Goal: Transaction & Acquisition: Obtain resource

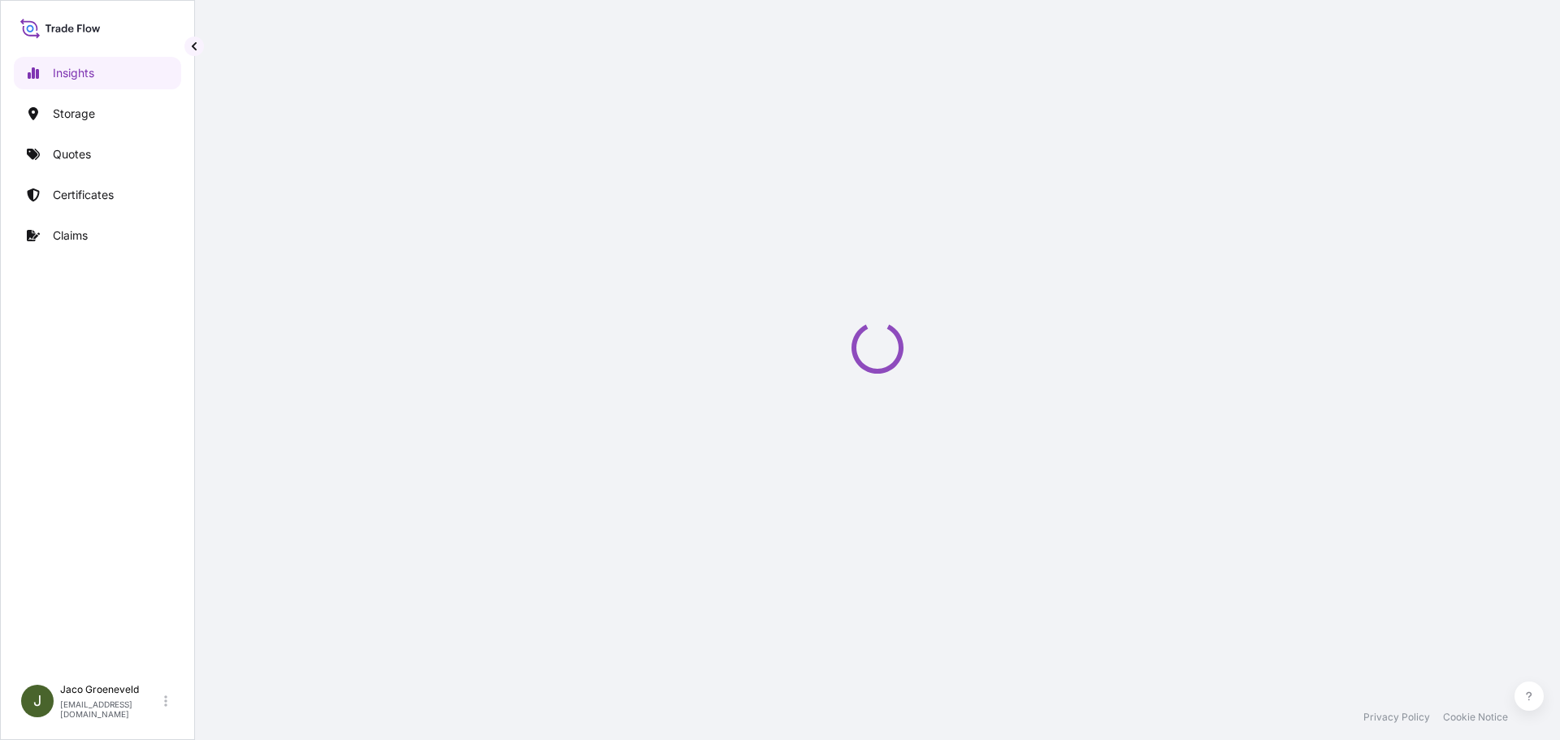
select select "2025"
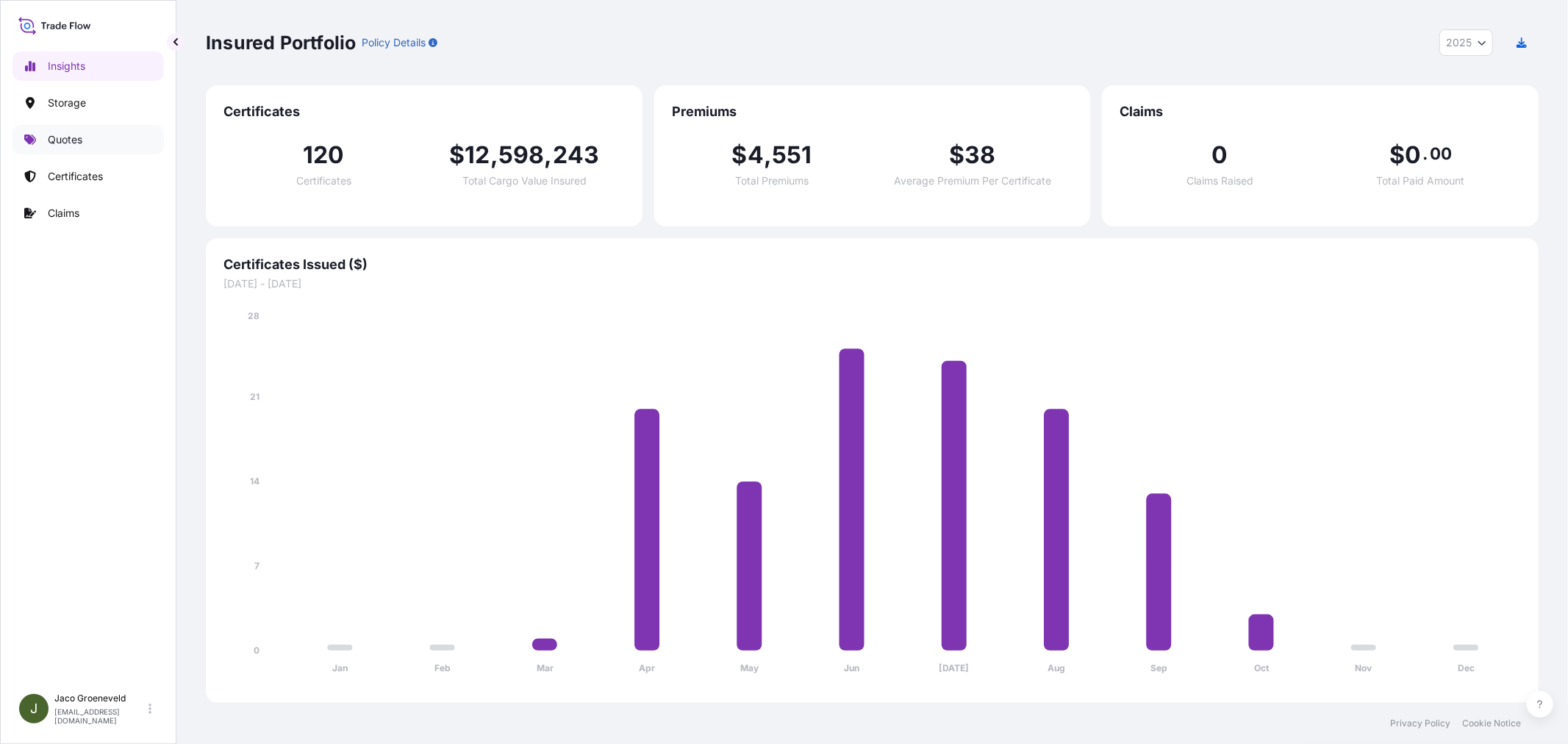
click at [61, 139] on p "Quotes" at bounding box center [65, 139] width 34 height 14
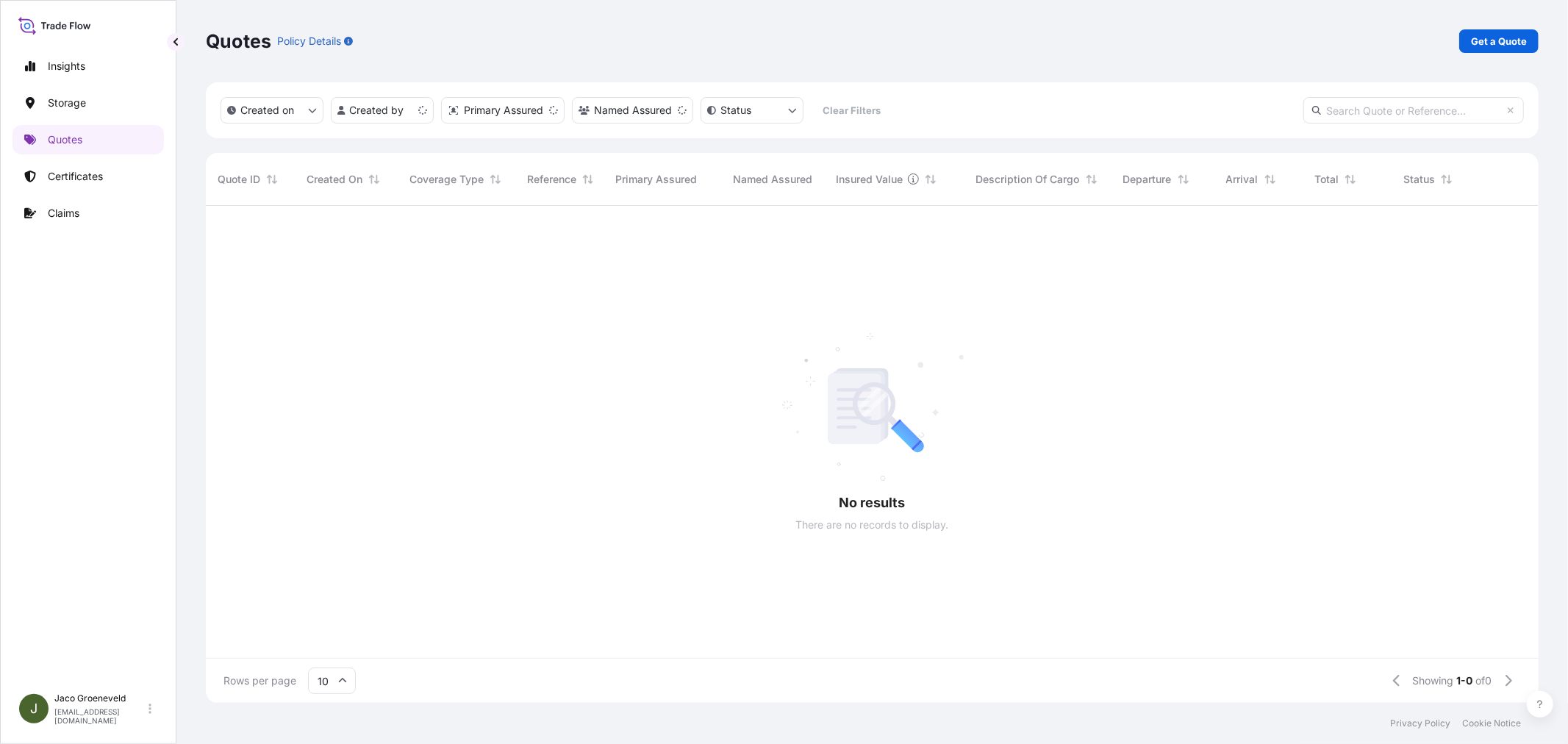
scroll to position [13, 13]
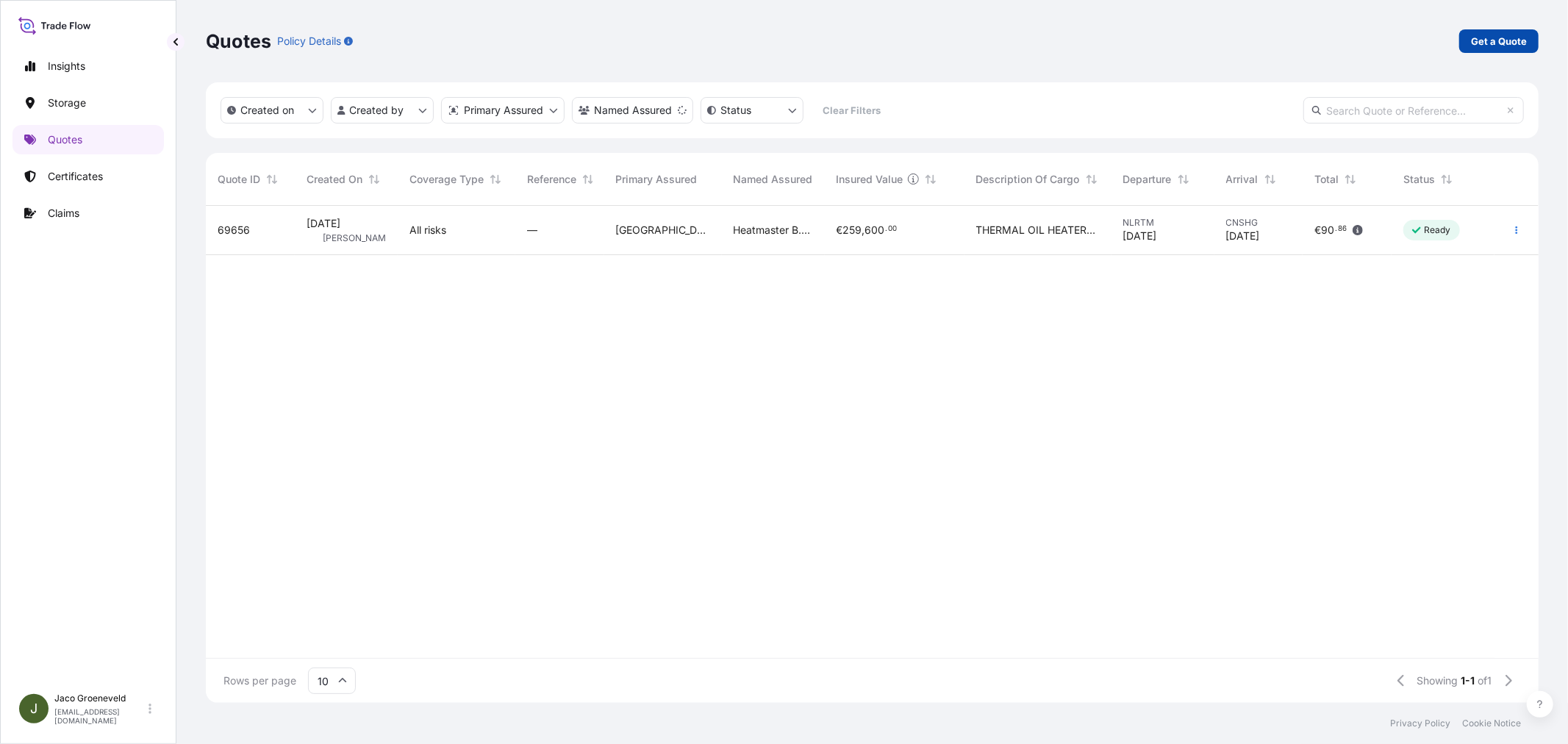
click at [1411, 43] on p "Get a Quote" at bounding box center [1499, 41] width 56 height 14
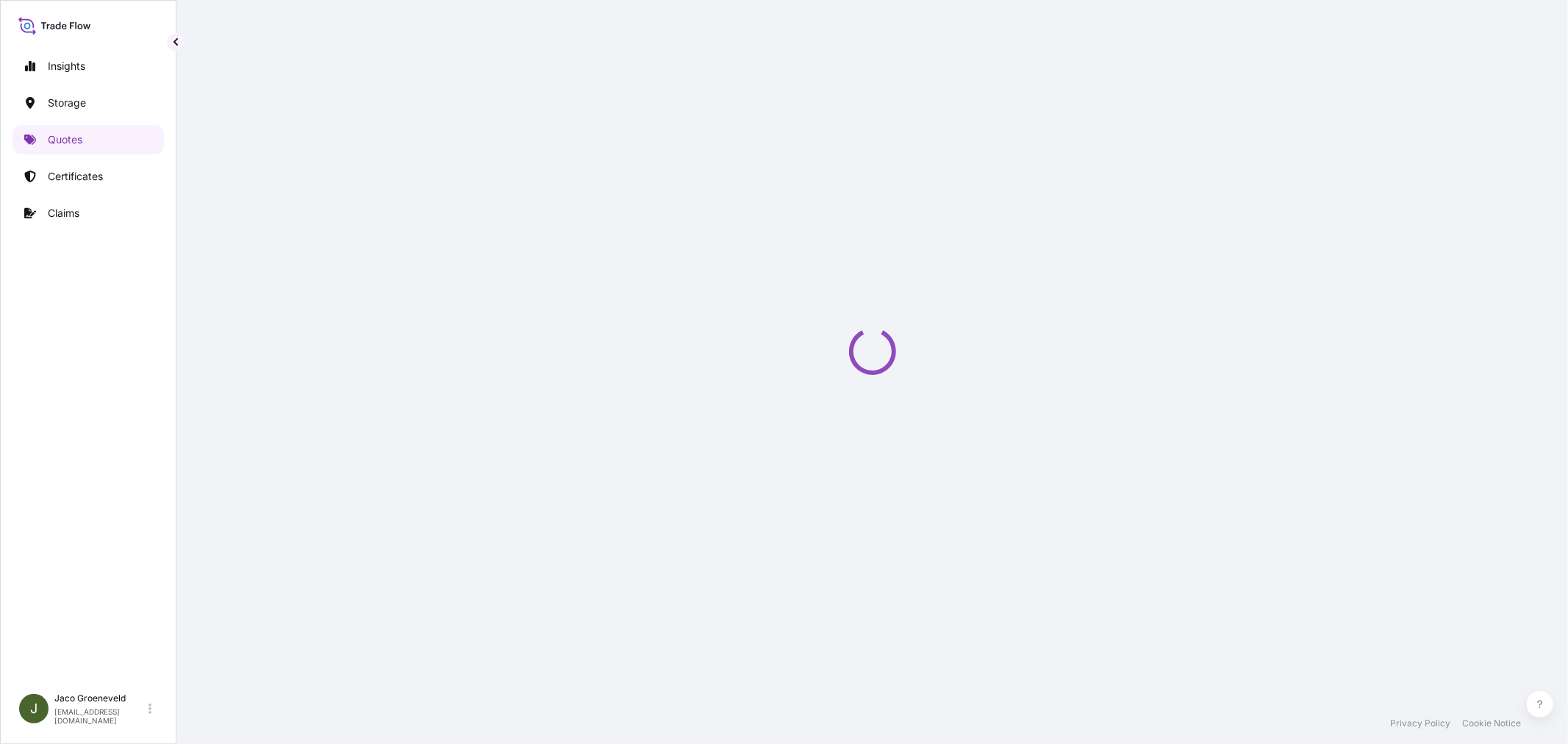
scroll to position [24, 0]
select select "Water"
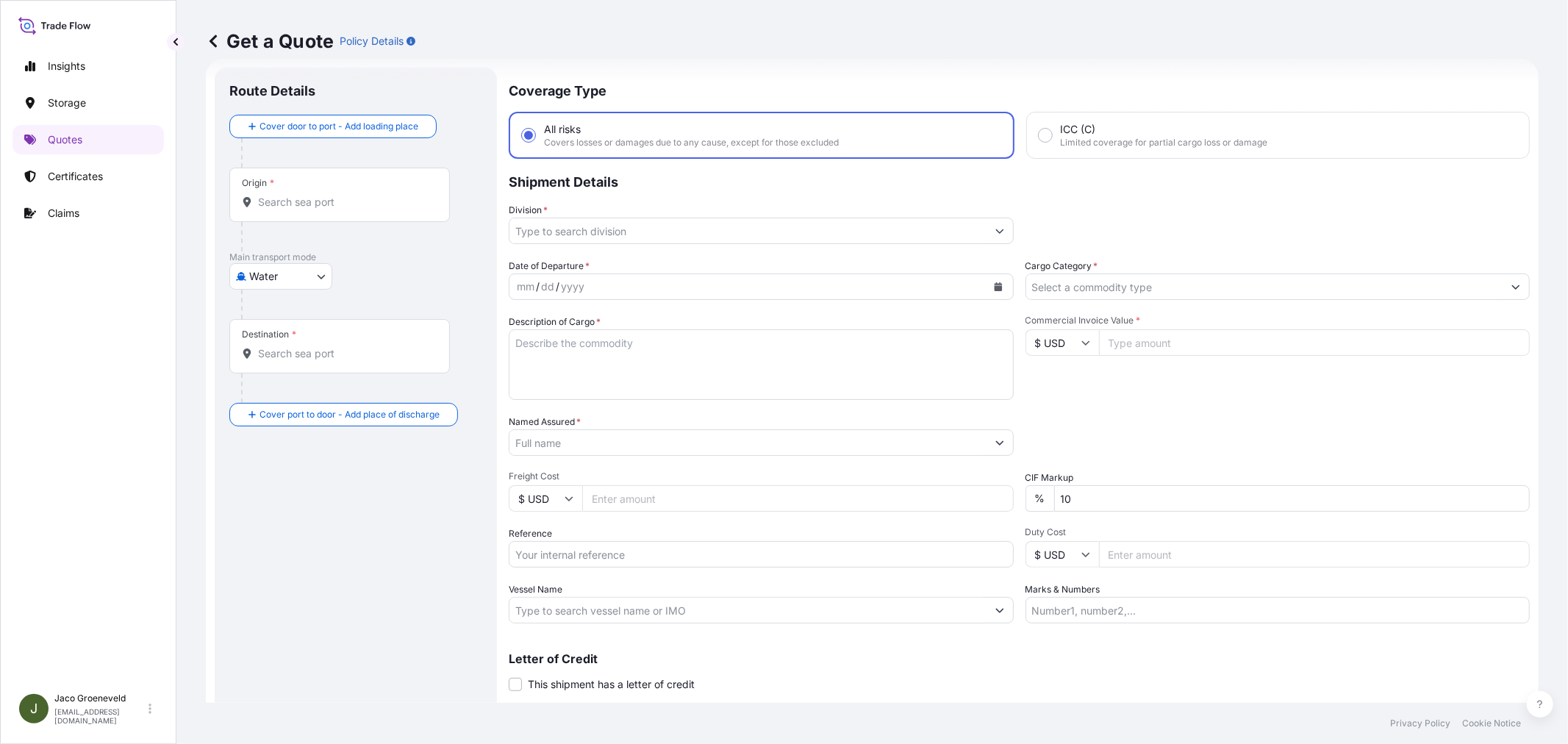
click at [581, 358] on textarea "Description of Cargo *" at bounding box center [761, 365] width 505 height 71
paste textarea "PALLETS LOADED INTO 1 20' DRY HEAVY DUTY CONTAINER 20 PALLETS SUPRASEL FINE SAL…"
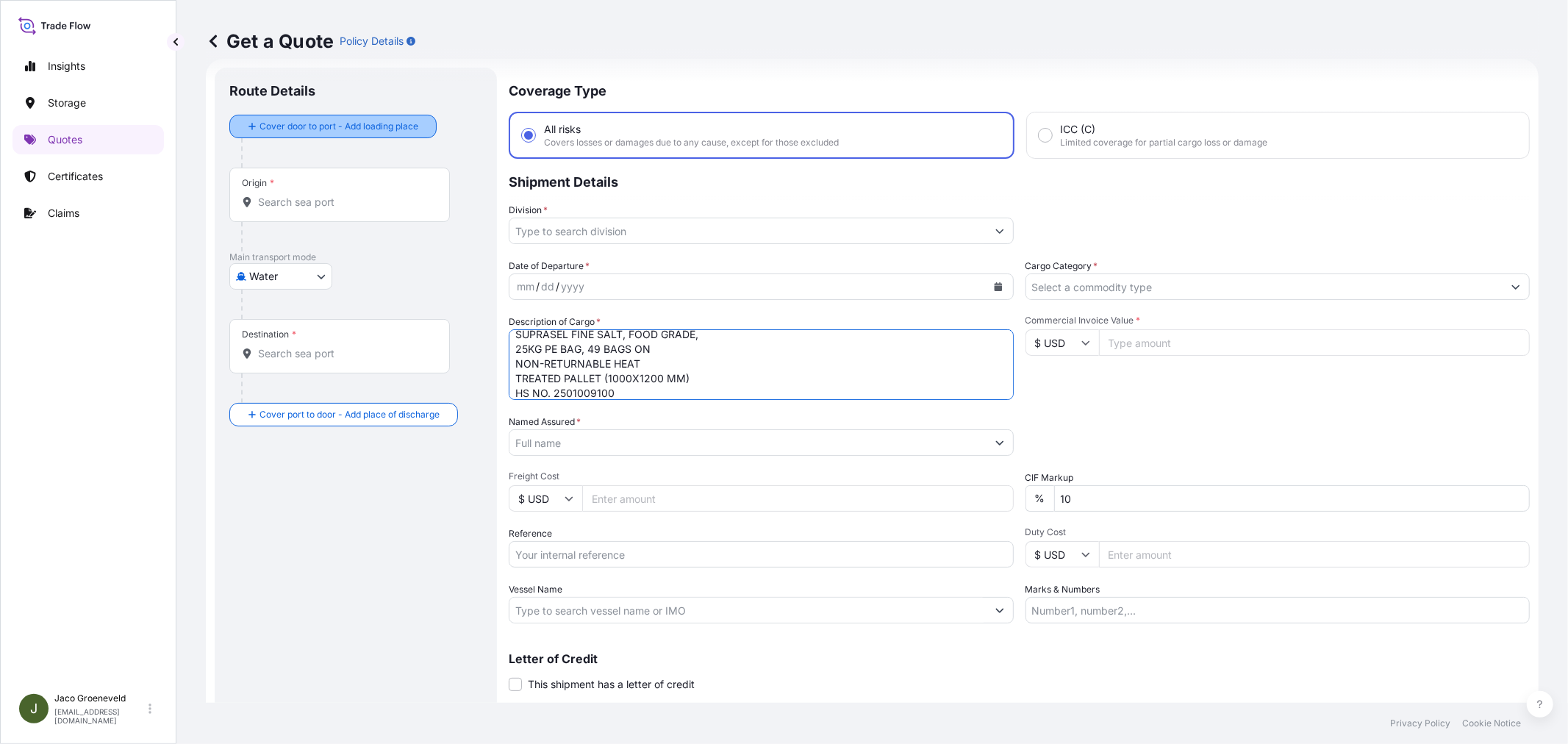
type textarea "9x CONTAINER PALLETS LOADED INTO 1 20' DRY HEAVY DUTY CONTAINER 20 PALLETS SUPR…"
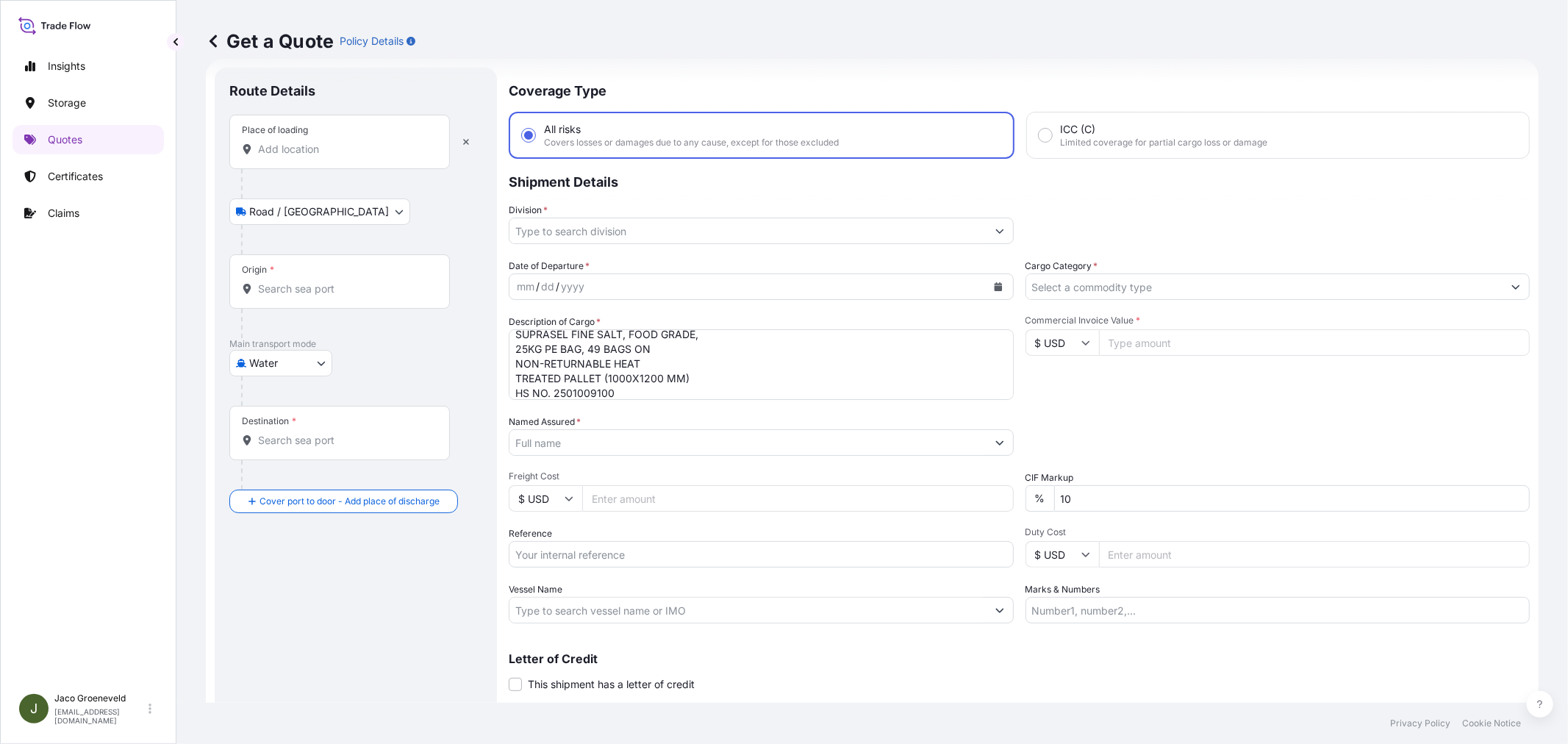
click at [331, 153] on input "Place of loading" at bounding box center [345, 149] width 174 height 14
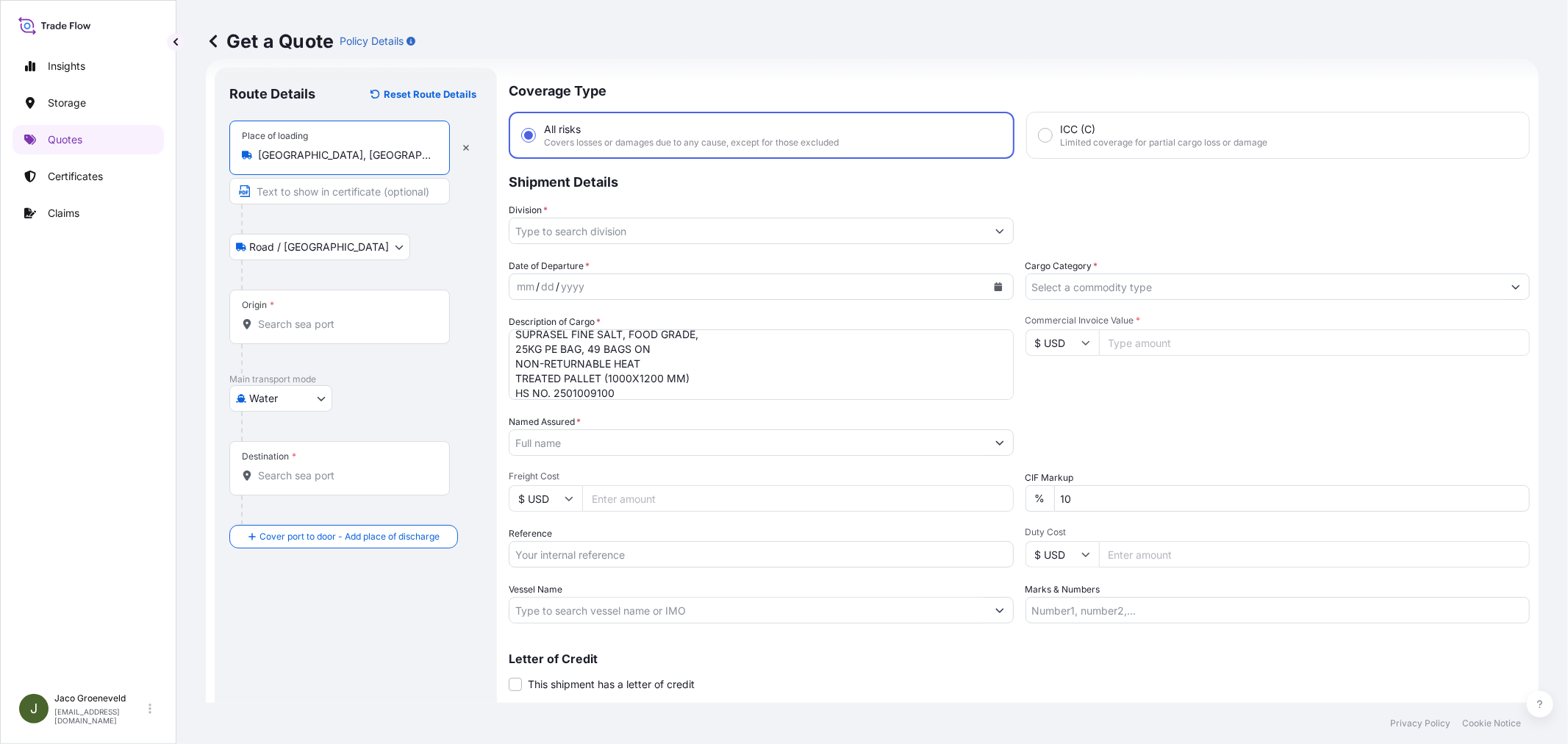
type input "[GEOGRAPHIC_DATA], [GEOGRAPHIC_DATA]"
click at [328, 328] on input "Origin *" at bounding box center [345, 324] width 174 height 14
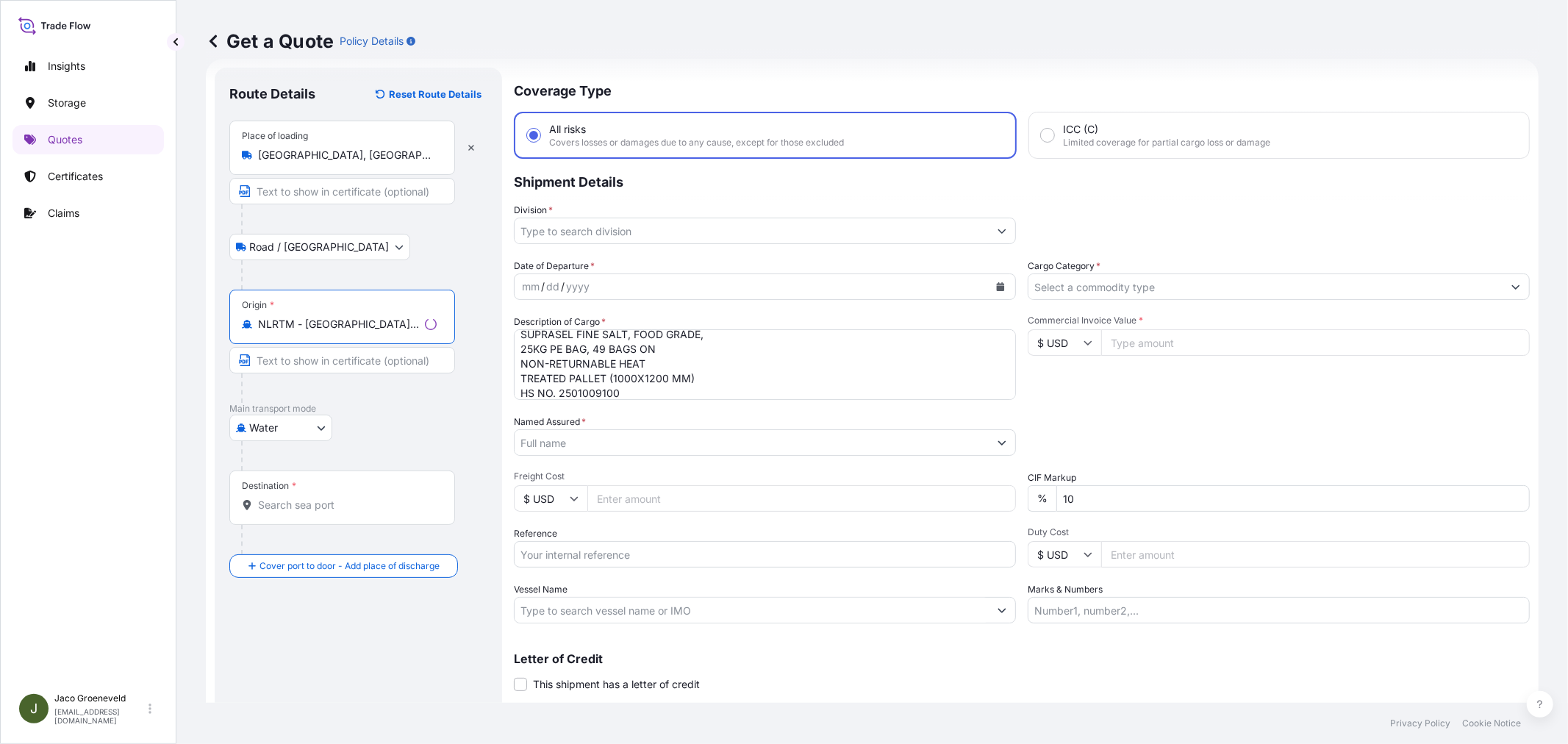
type input "NLRTM - [GEOGRAPHIC_DATA], [GEOGRAPHIC_DATA]"
click at [305, 510] on input "Destination *" at bounding box center [347, 505] width 178 height 14
type input "AEJEA - [GEOGRAPHIC_DATA], [GEOGRAPHIC_DATA]"
click at [669, 229] on input "Division *" at bounding box center [747, 230] width 477 height 26
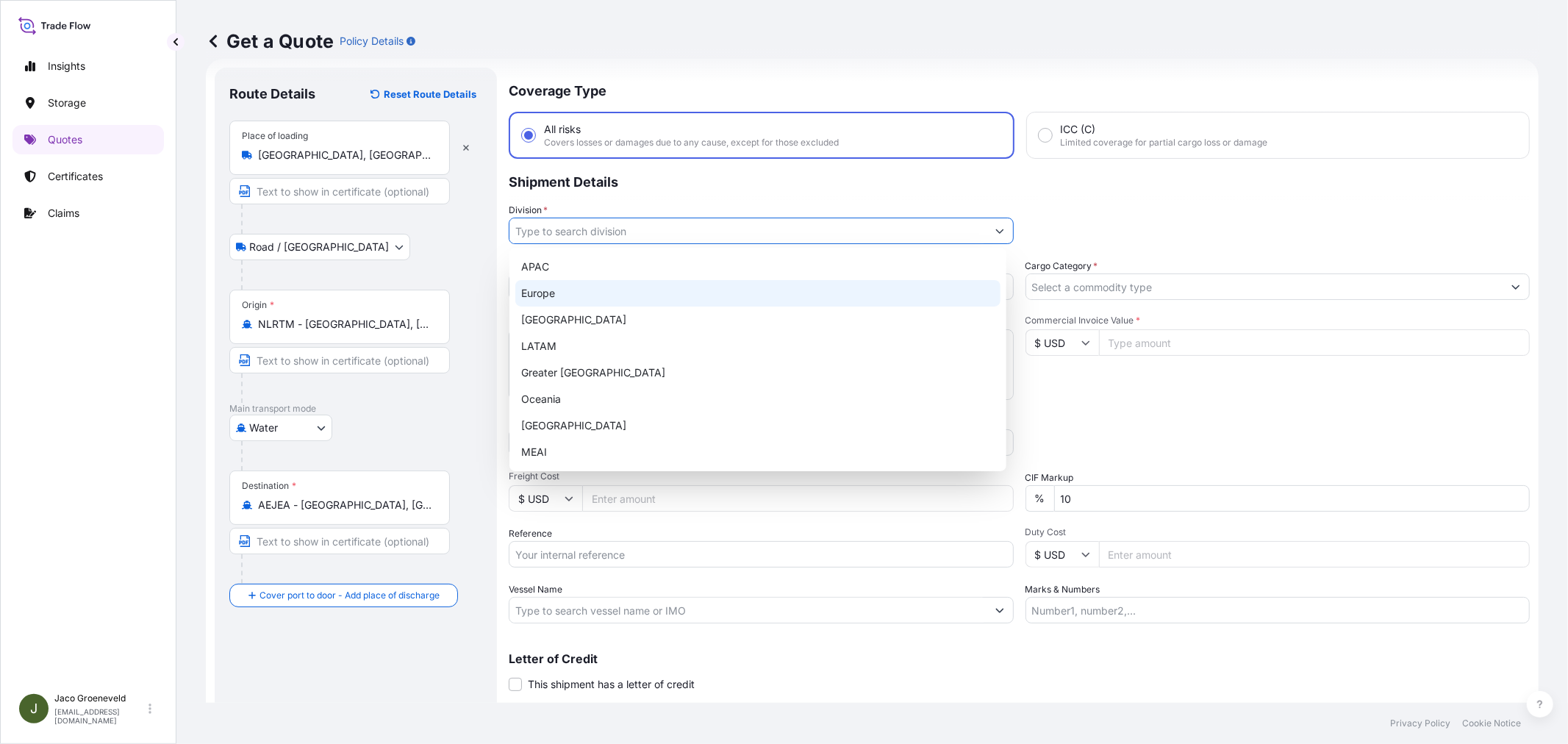
click at [559, 297] on div "Europe" at bounding box center [758, 293] width 485 height 26
type input "Europe"
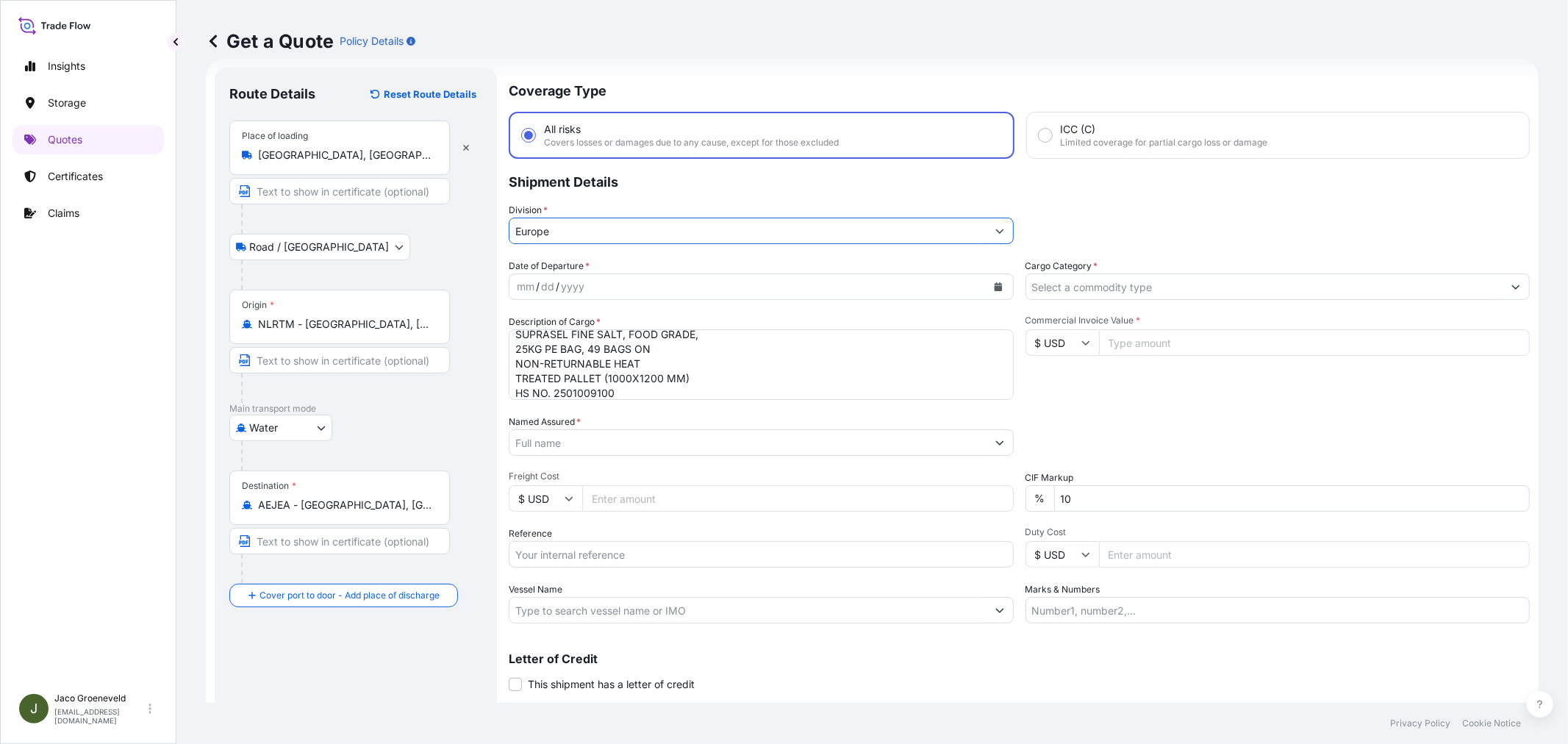
click at [1123, 292] on input "Cargo Category *" at bounding box center [1264, 286] width 477 height 26
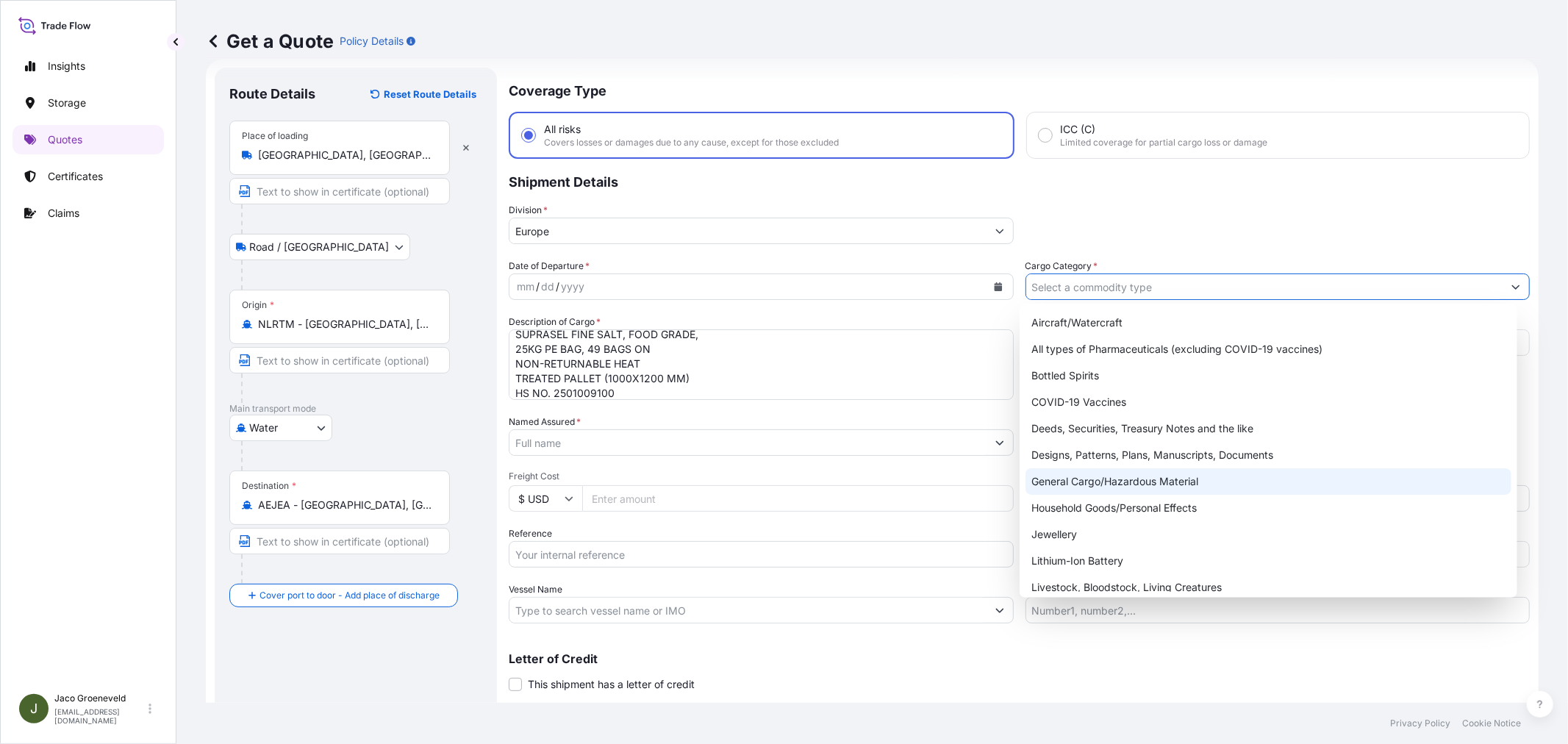
click at [1093, 479] on div "General Cargo/Hazardous Material" at bounding box center [1268, 482] width 485 height 26
type input "General Cargo/Hazardous Material"
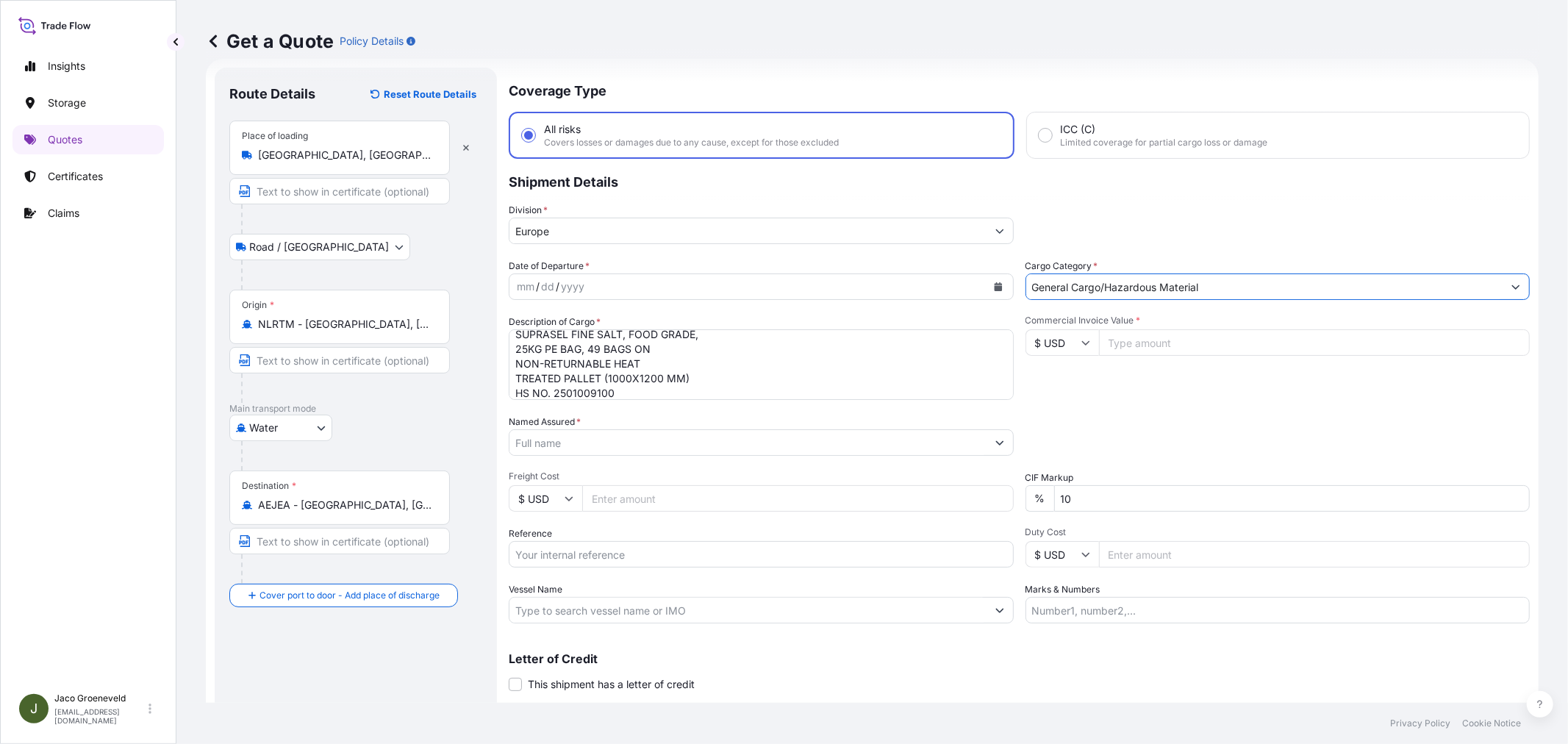
click at [727, 292] on div "mm / dd / yyyy" at bounding box center [747, 286] width 477 height 26
click at [986, 290] on button "Calendar" at bounding box center [998, 287] width 24 height 24
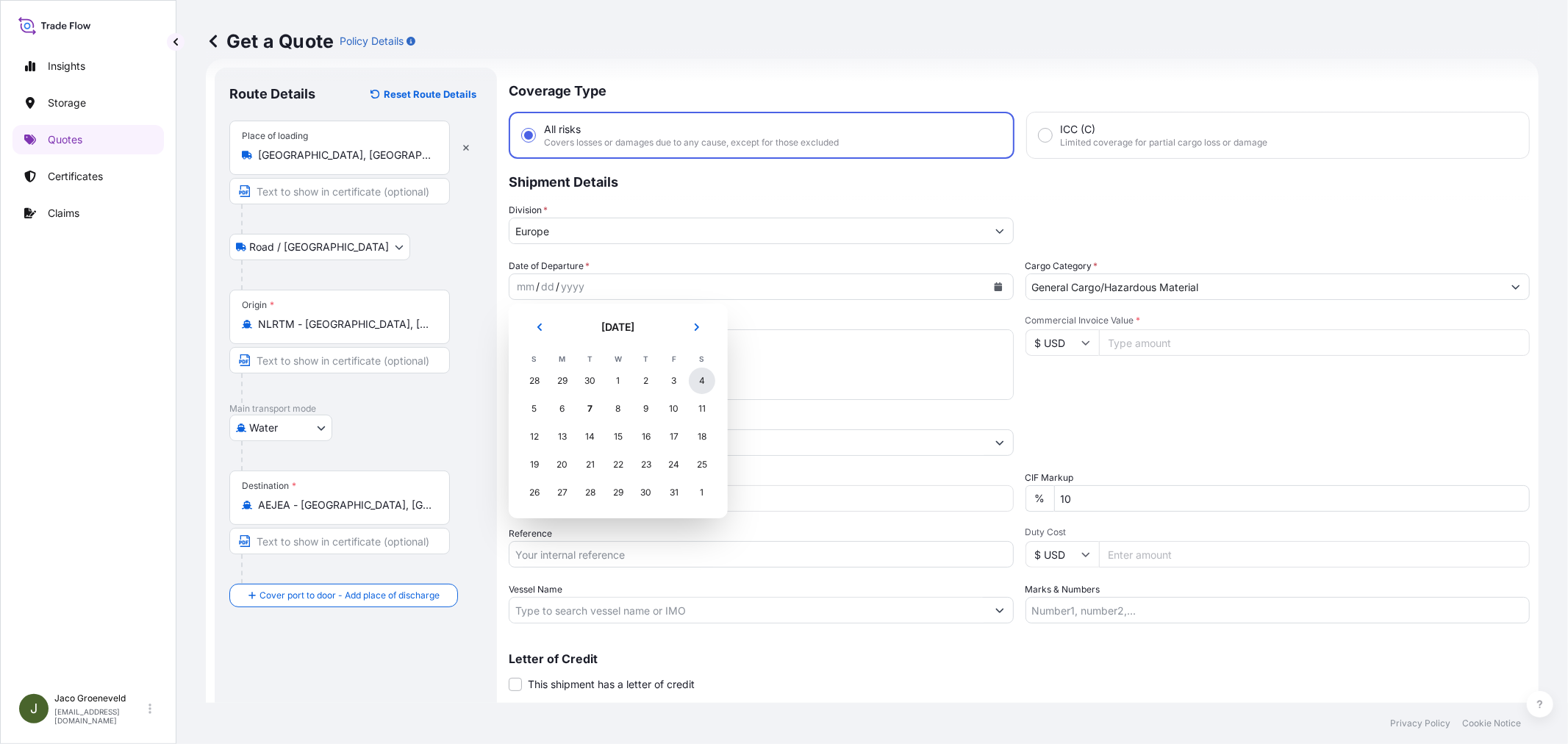
click at [704, 380] on div "4" at bounding box center [701, 380] width 26 height 26
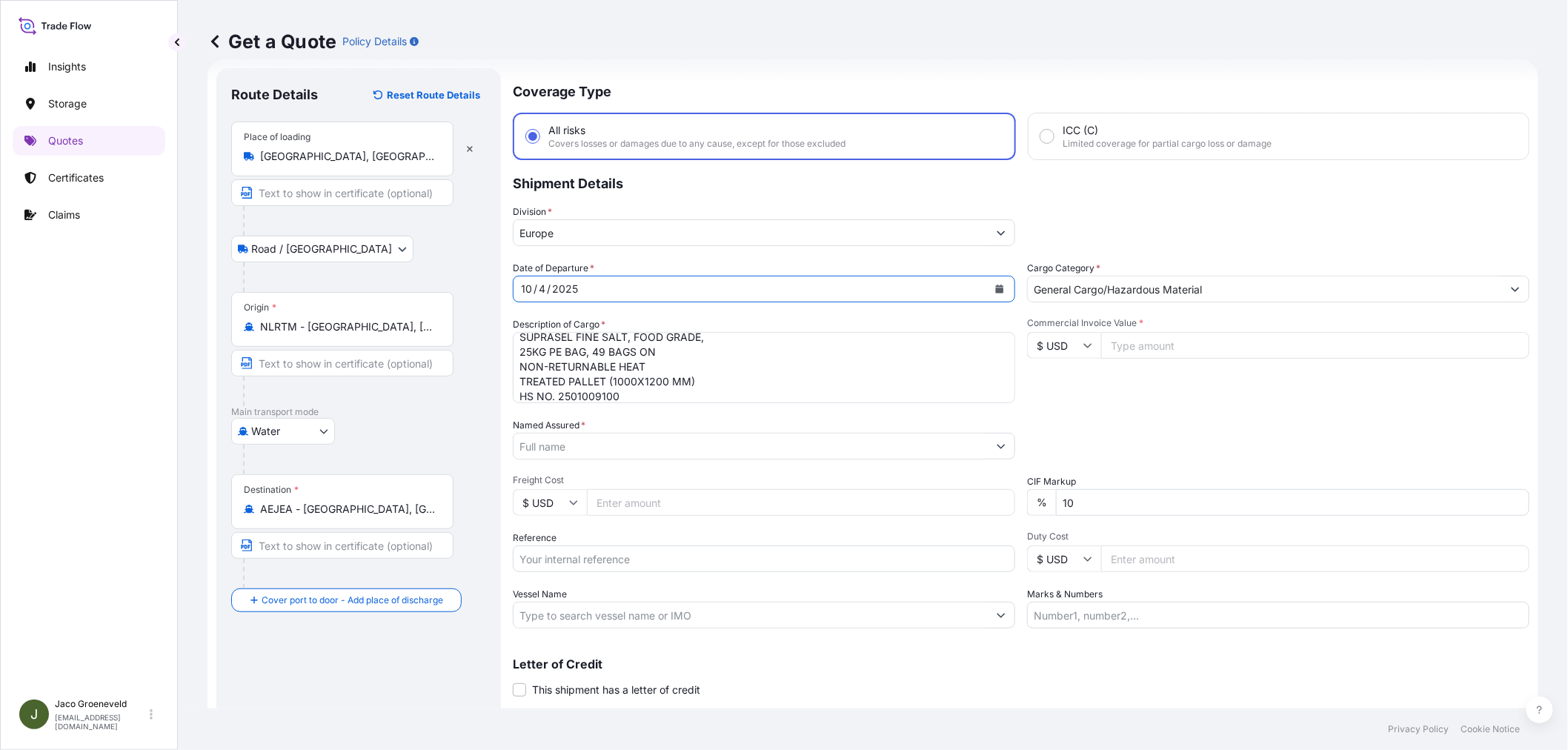
click at [692, 448] on input "Named Assured *" at bounding box center [751, 445] width 474 height 26
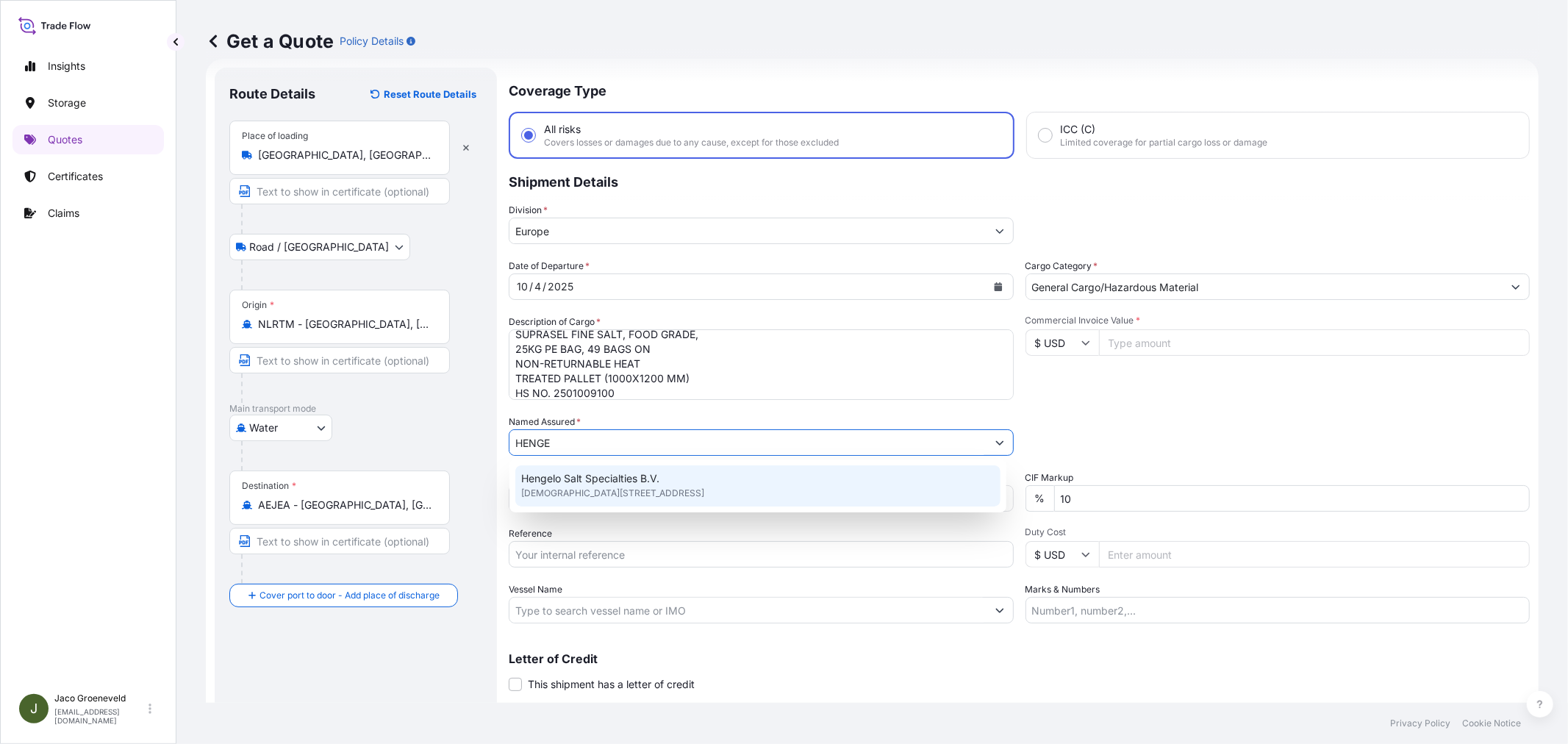
click at [594, 482] on span "Hengelo Salt Specialties B.V." at bounding box center [590, 479] width 138 height 14
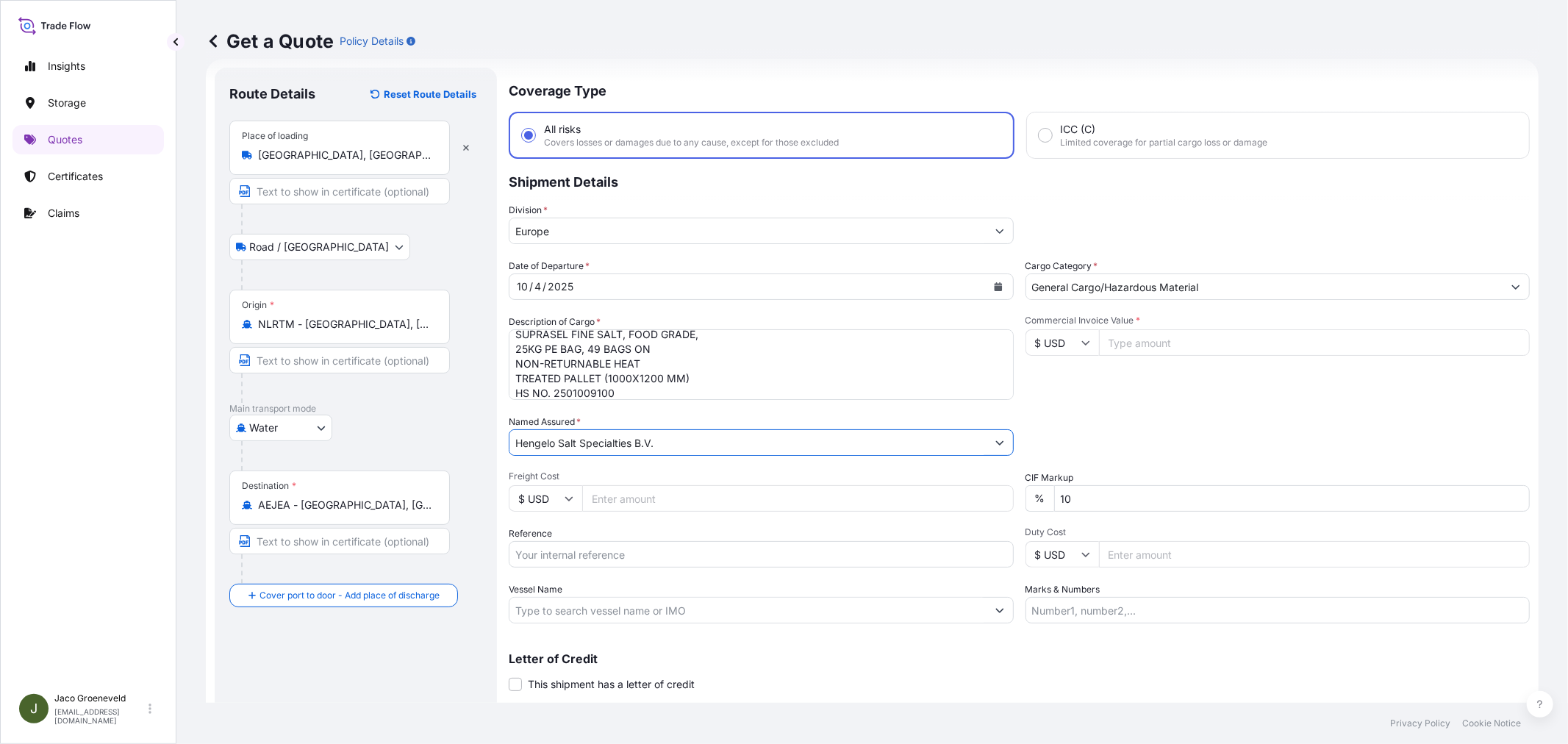
type input "Hengelo Salt Specialties B.V."
click at [728, 551] on input "Reference" at bounding box center [761, 554] width 505 height 26
type input "2580772 - 1265951060"
click at [615, 606] on input "Vessel Name" at bounding box center [747, 610] width 477 height 26
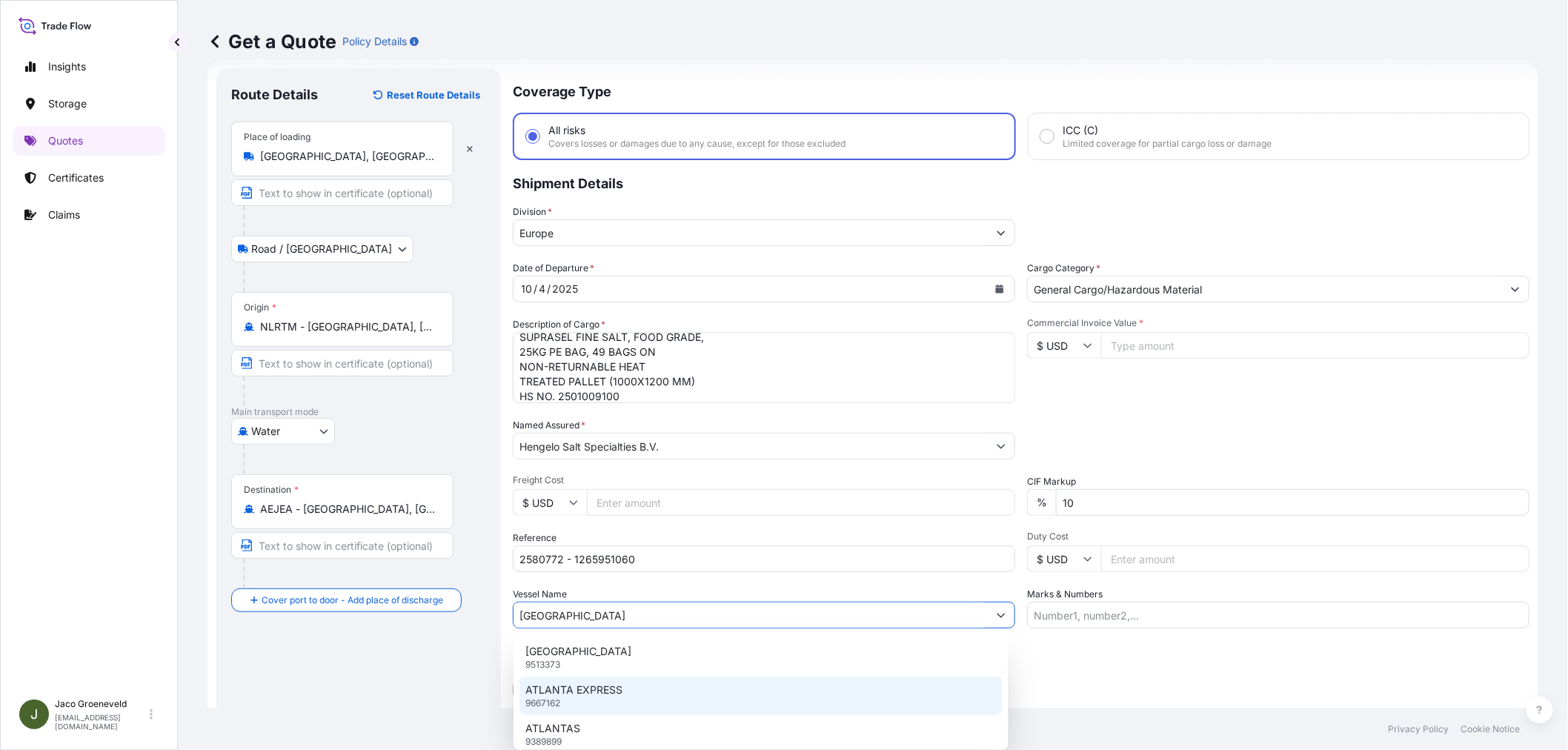
click at [605, 674] on p "ATLANTA EXPRESS" at bounding box center [574, 690] width 97 height 15
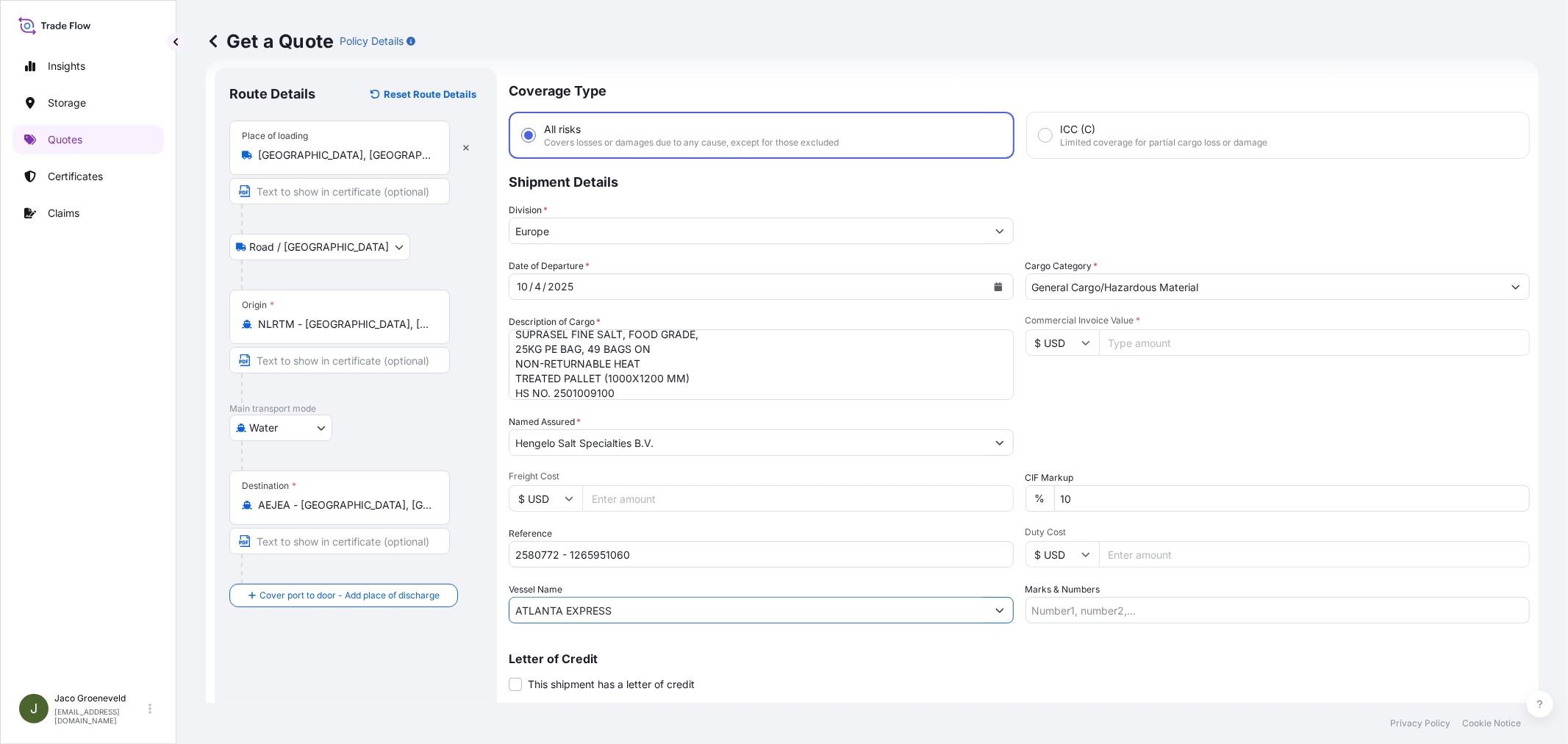
type input "ATLANTA EXPRESS"
click at [1053, 348] on input "$ USD" at bounding box center [1061, 342] width 73 height 26
click at [1060, 387] on div "€ EUR" at bounding box center [1056, 381] width 62 height 28
type input "€ EUR"
click at [1130, 335] on input "Commercial Invoice Value *" at bounding box center [1315, 342] width 432 height 26
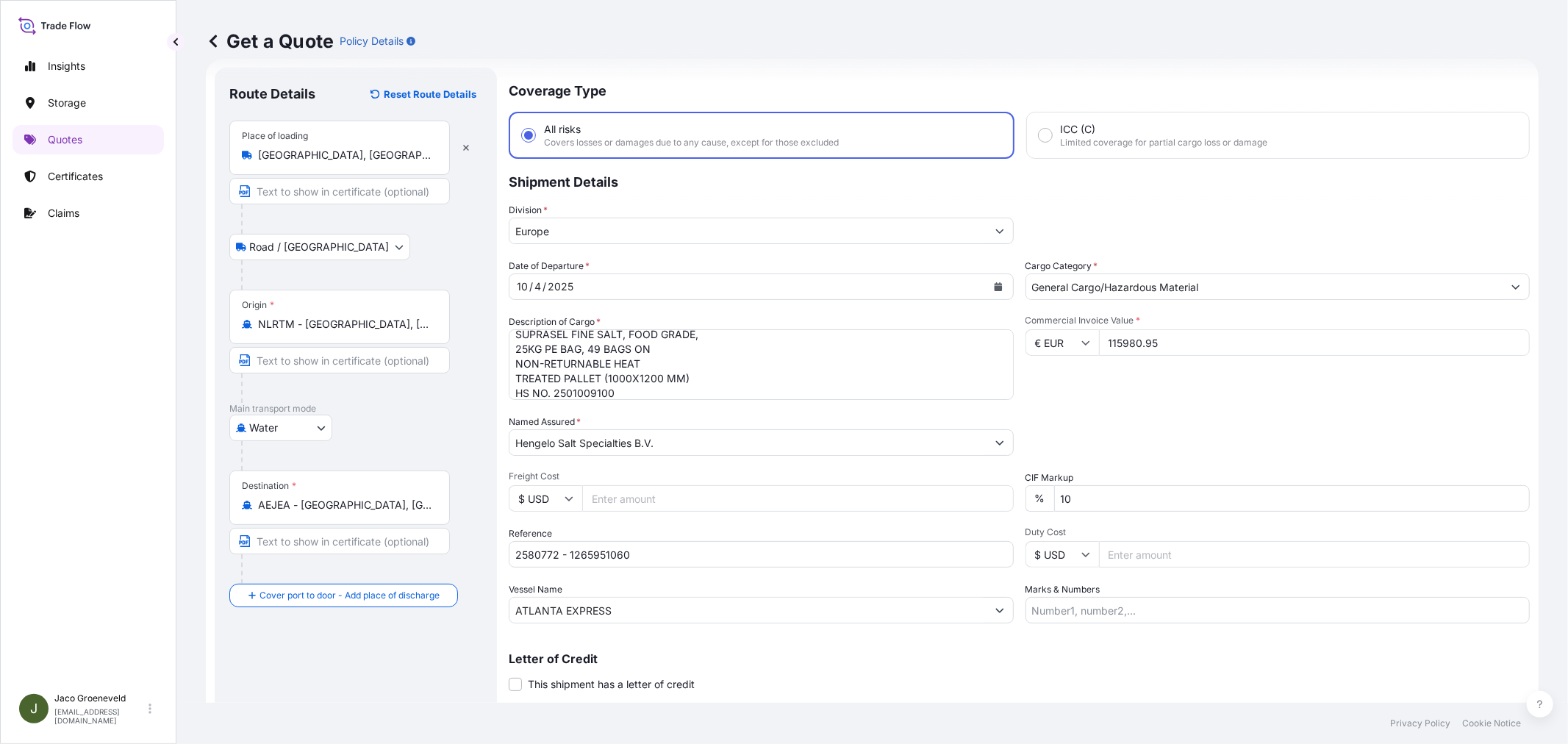
type input "115980.95"
click at [1213, 382] on div "Commercial Invoice Value * € EUR 115980.95" at bounding box center [1278, 358] width 505 height 85
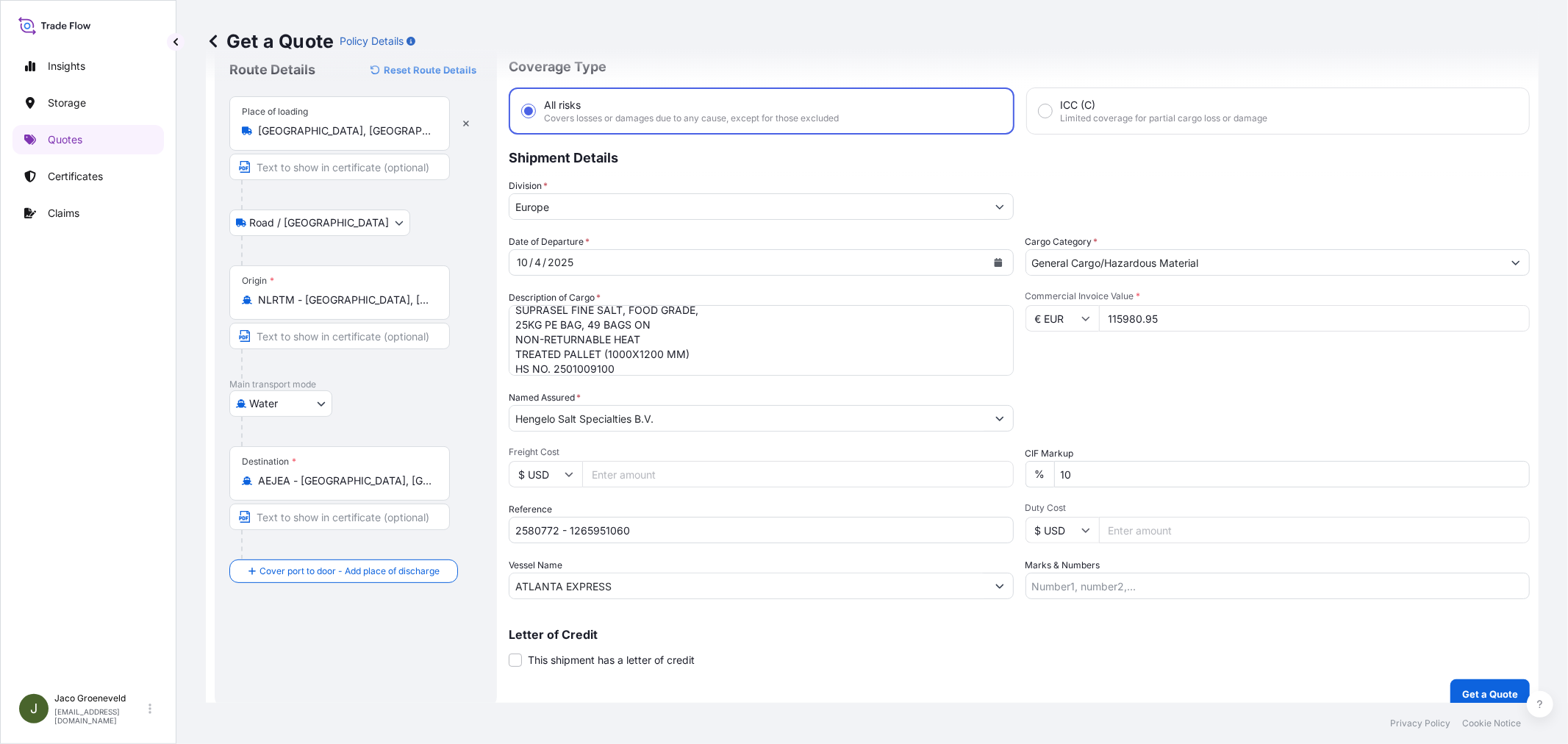
scroll to position [61, 0]
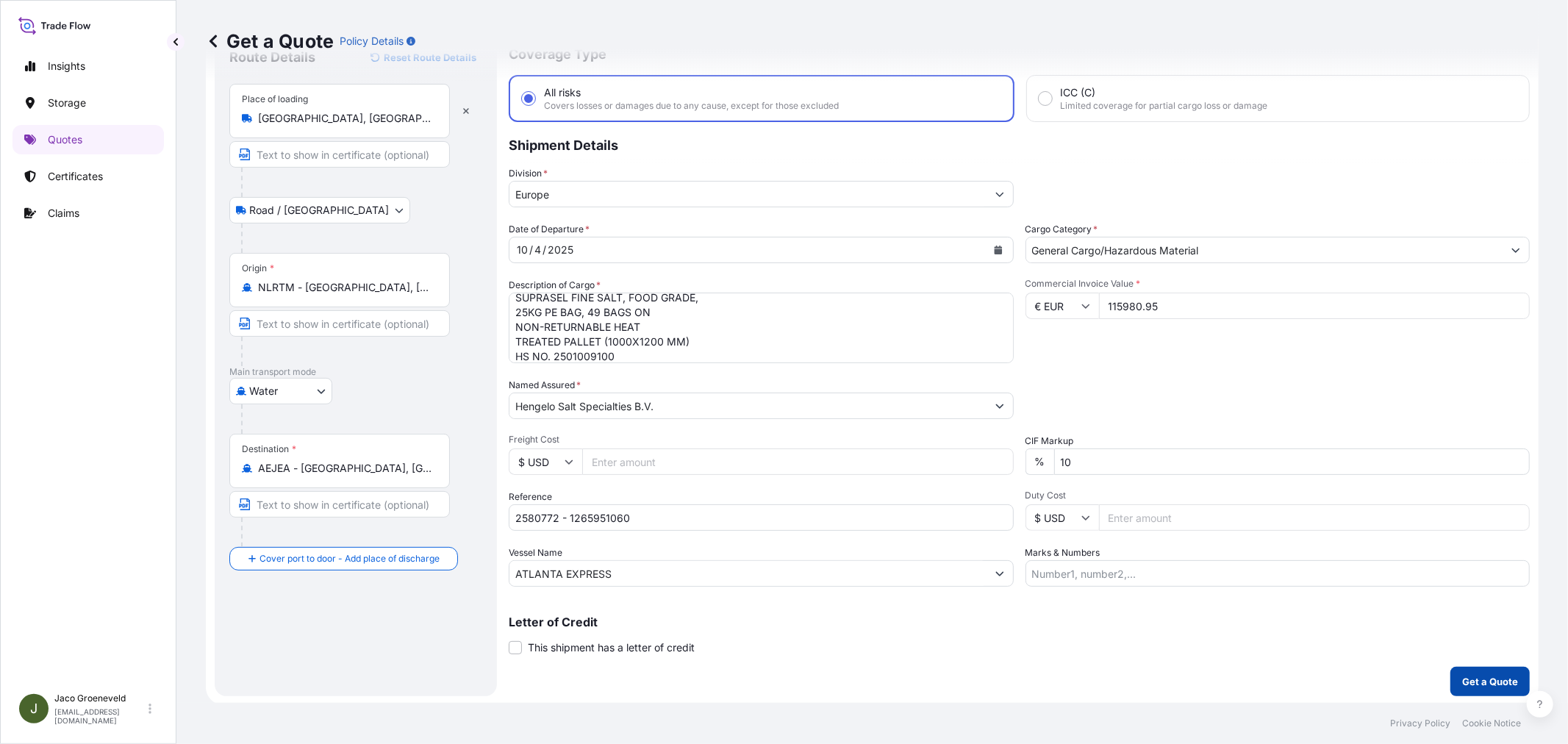
click at [1411, 669] on p "Get a Quote" at bounding box center [1490, 682] width 56 height 14
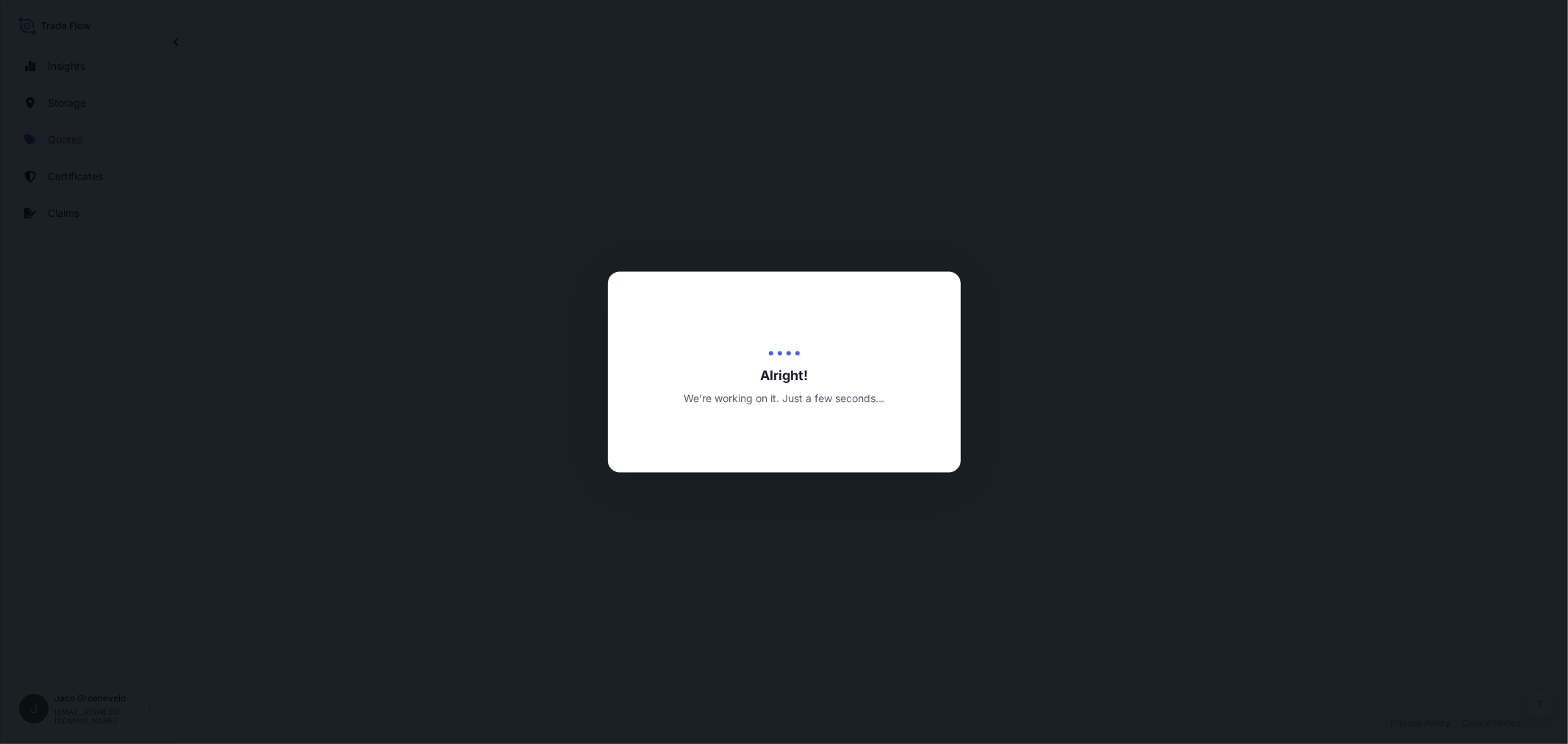
select select "Road / [GEOGRAPHIC_DATA]"
select select "Water"
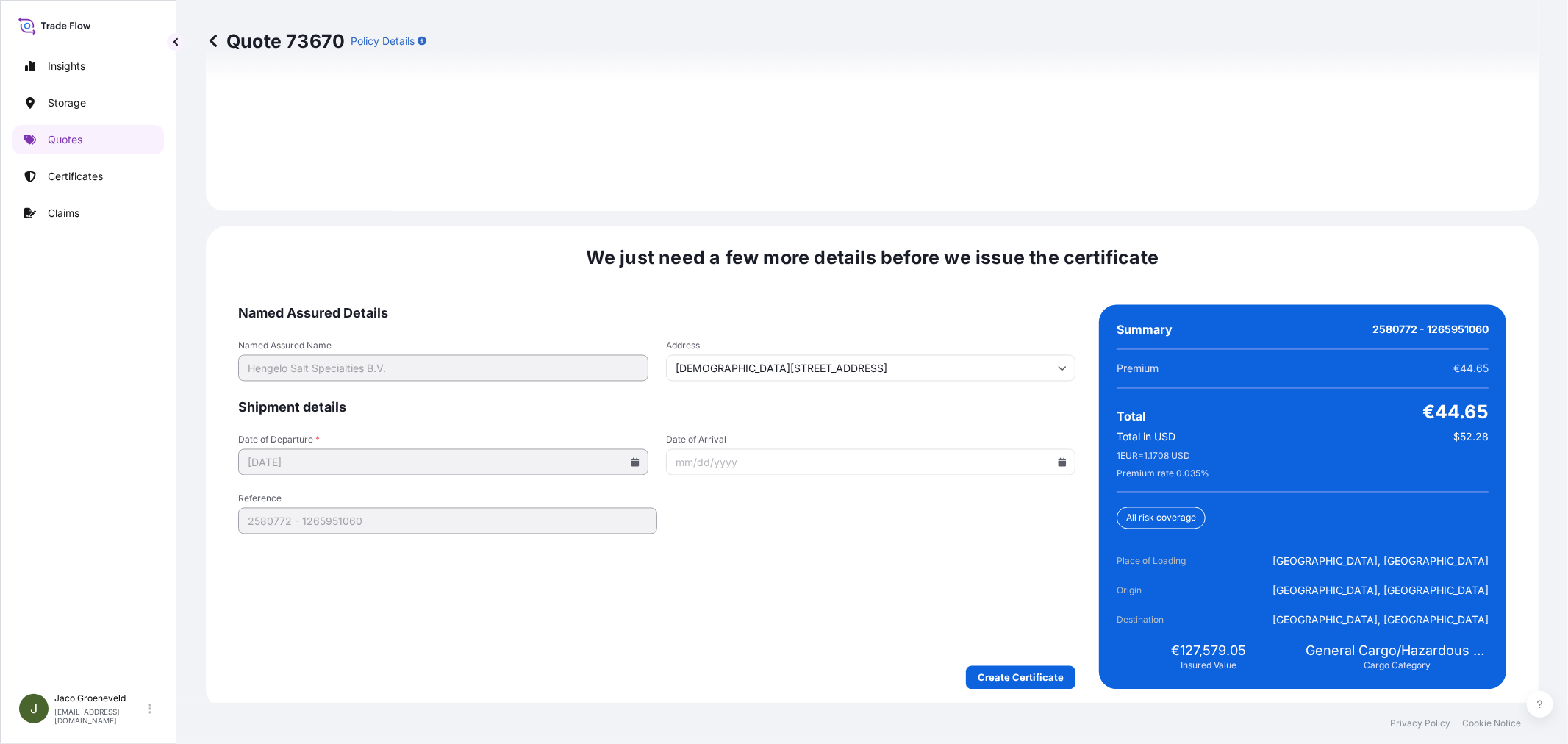
scroll to position [2160, 0]
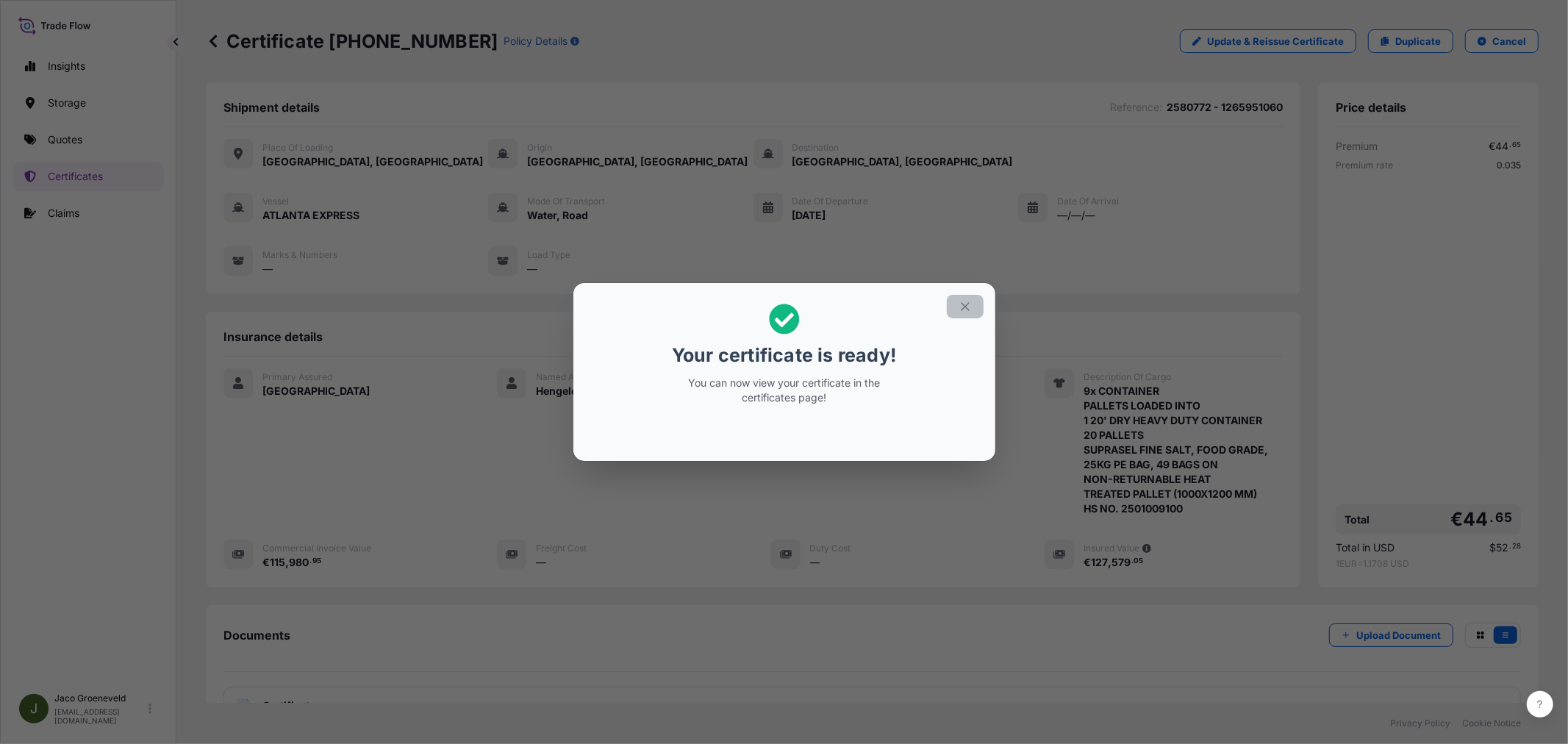
click at [964, 305] on icon "button" at bounding box center [965, 306] width 8 height 8
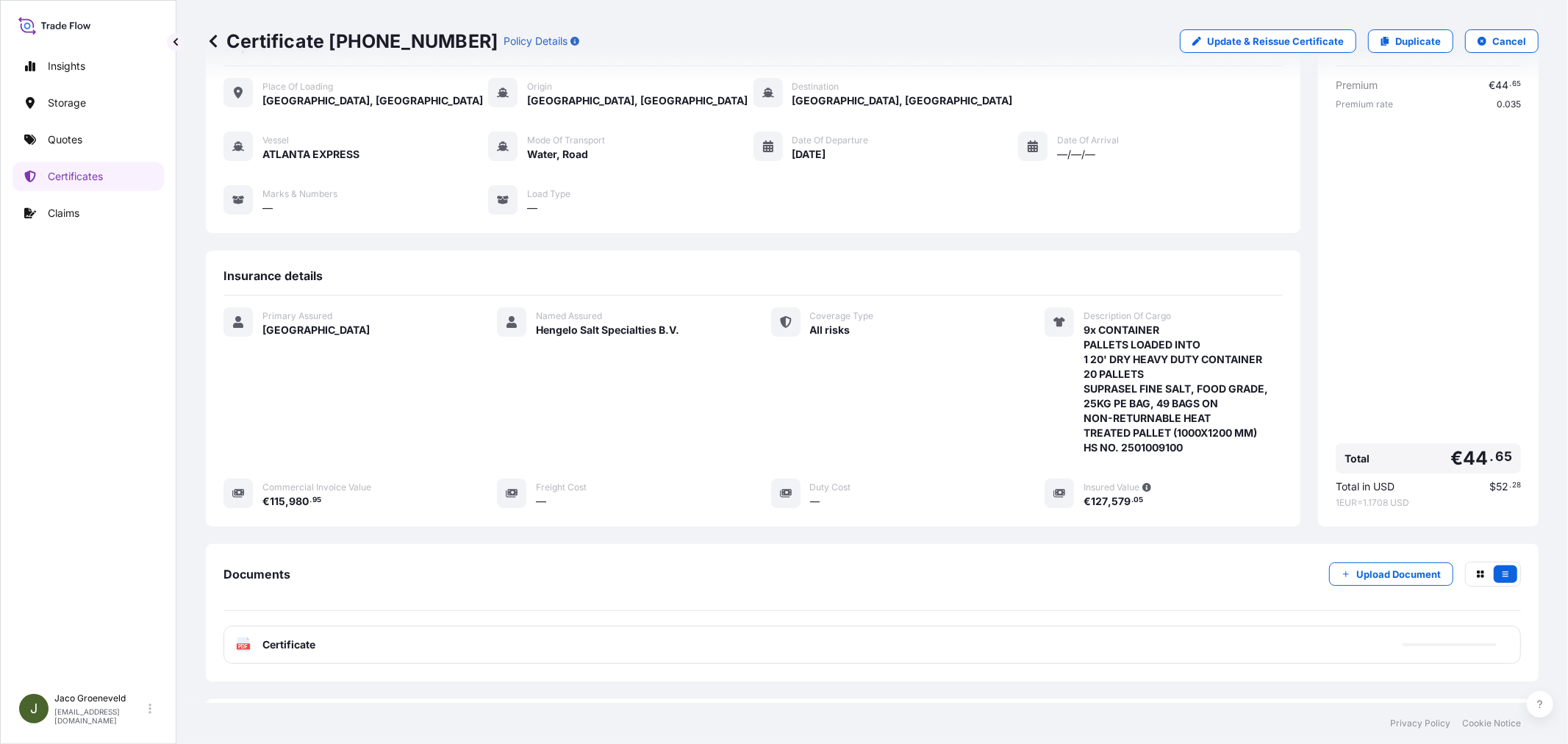
scroll to position [133, 0]
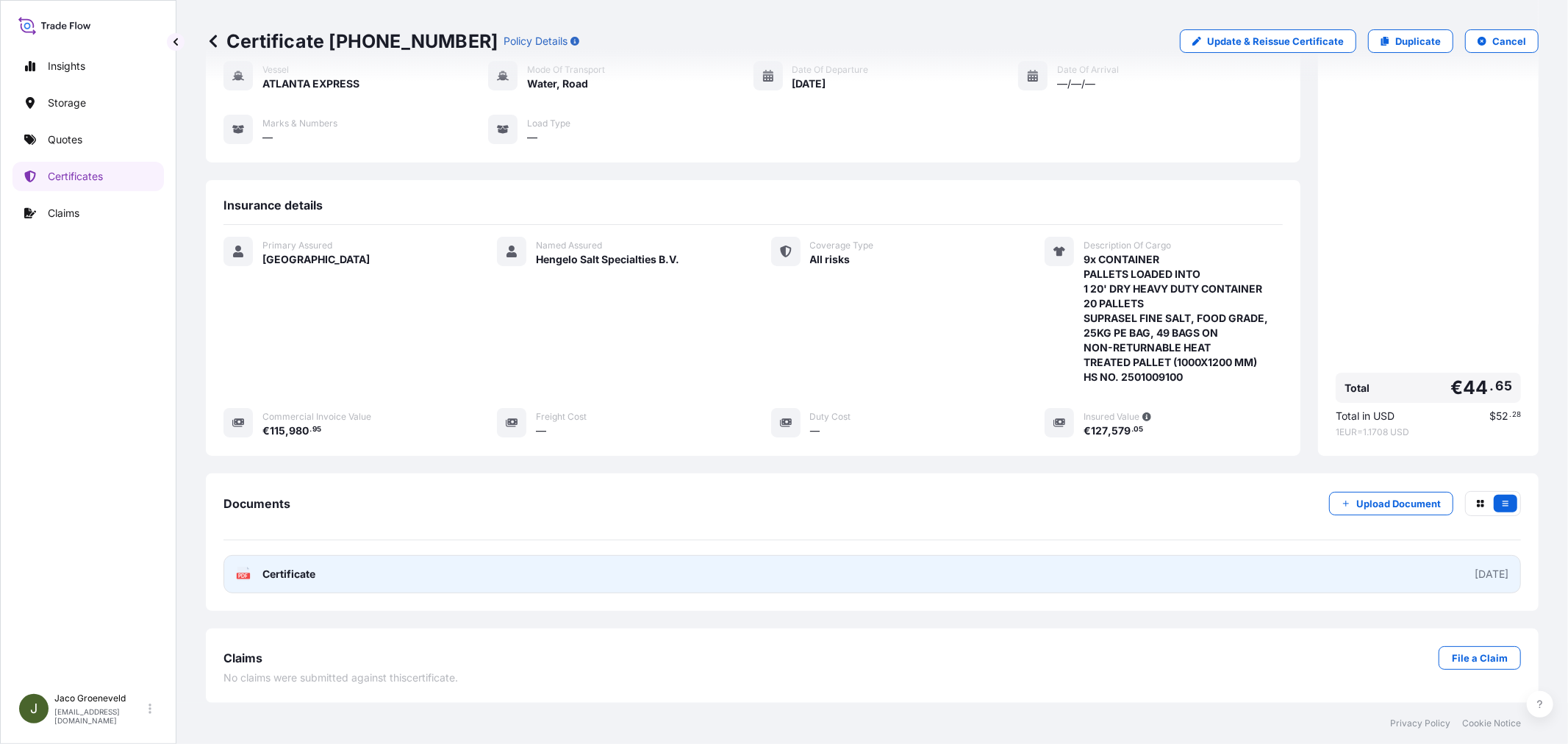
click at [284, 575] on span "Certificate" at bounding box center [289, 574] width 52 height 14
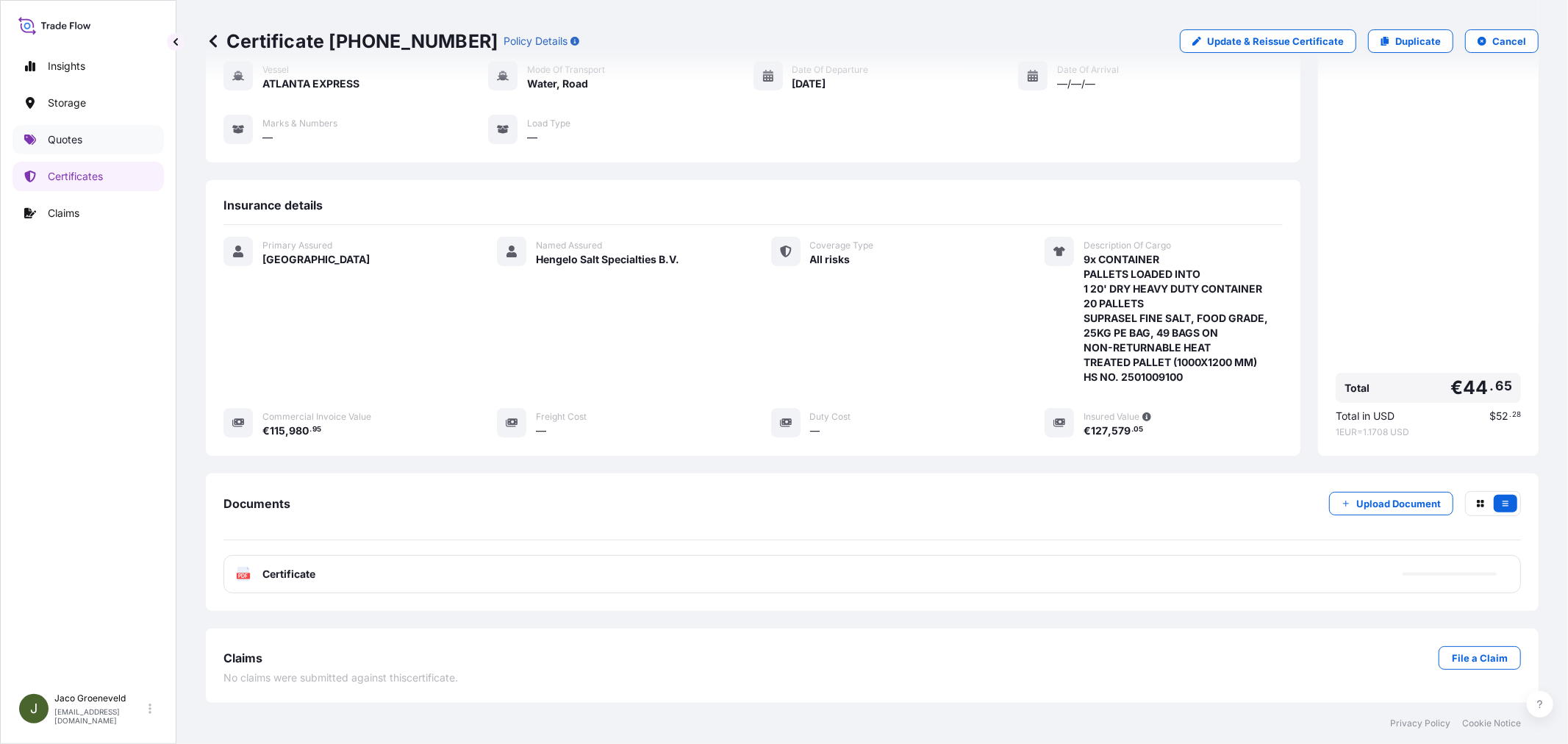
click at [56, 136] on p "Quotes" at bounding box center [65, 139] width 34 height 14
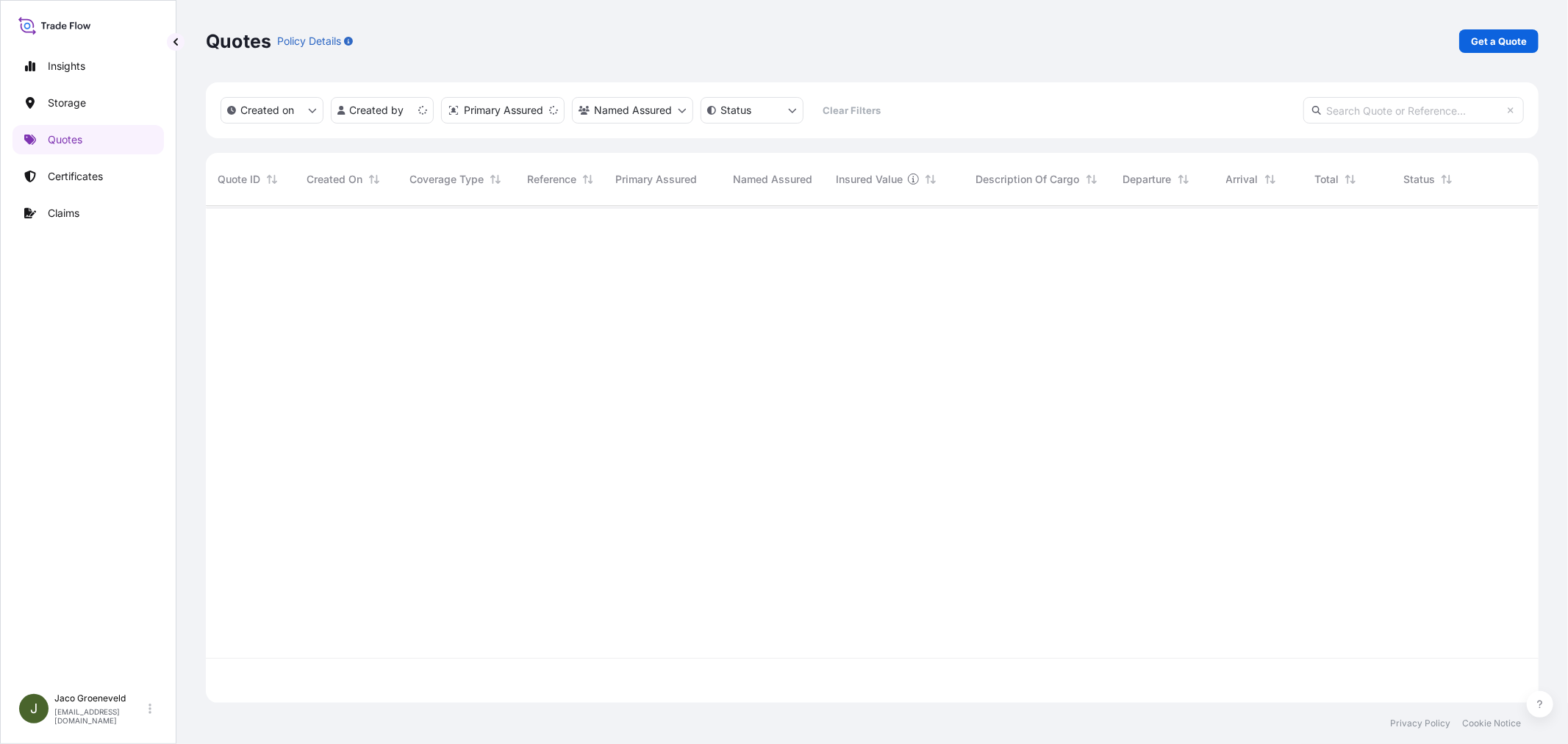
scroll to position [493, 1320]
click at [1411, 41] on p "Get a Quote" at bounding box center [1499, 41] width 56 height 14
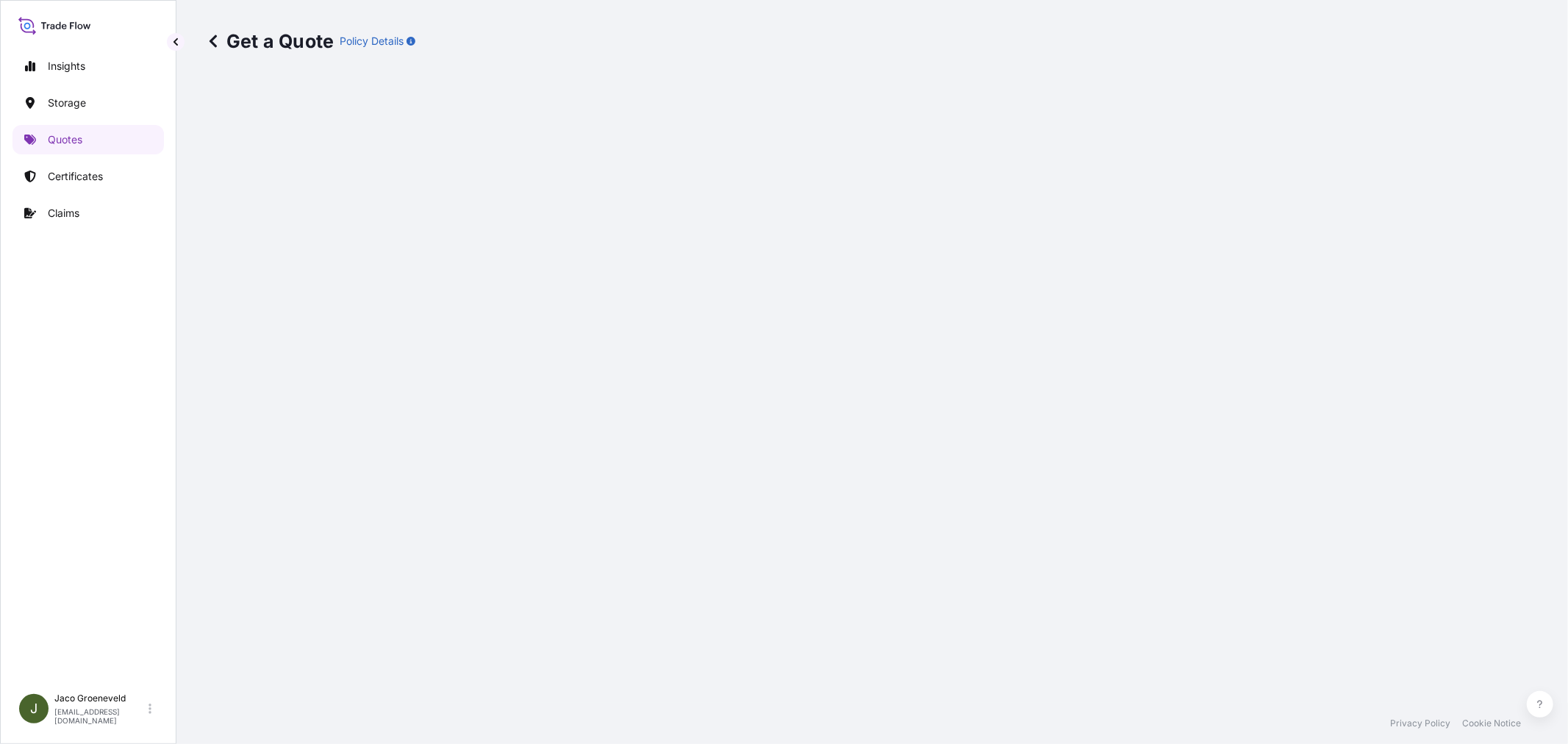
scroll to position [24, 0]
select select "Road / [GEOGRAPHIC_DATA]"
select select "Water"
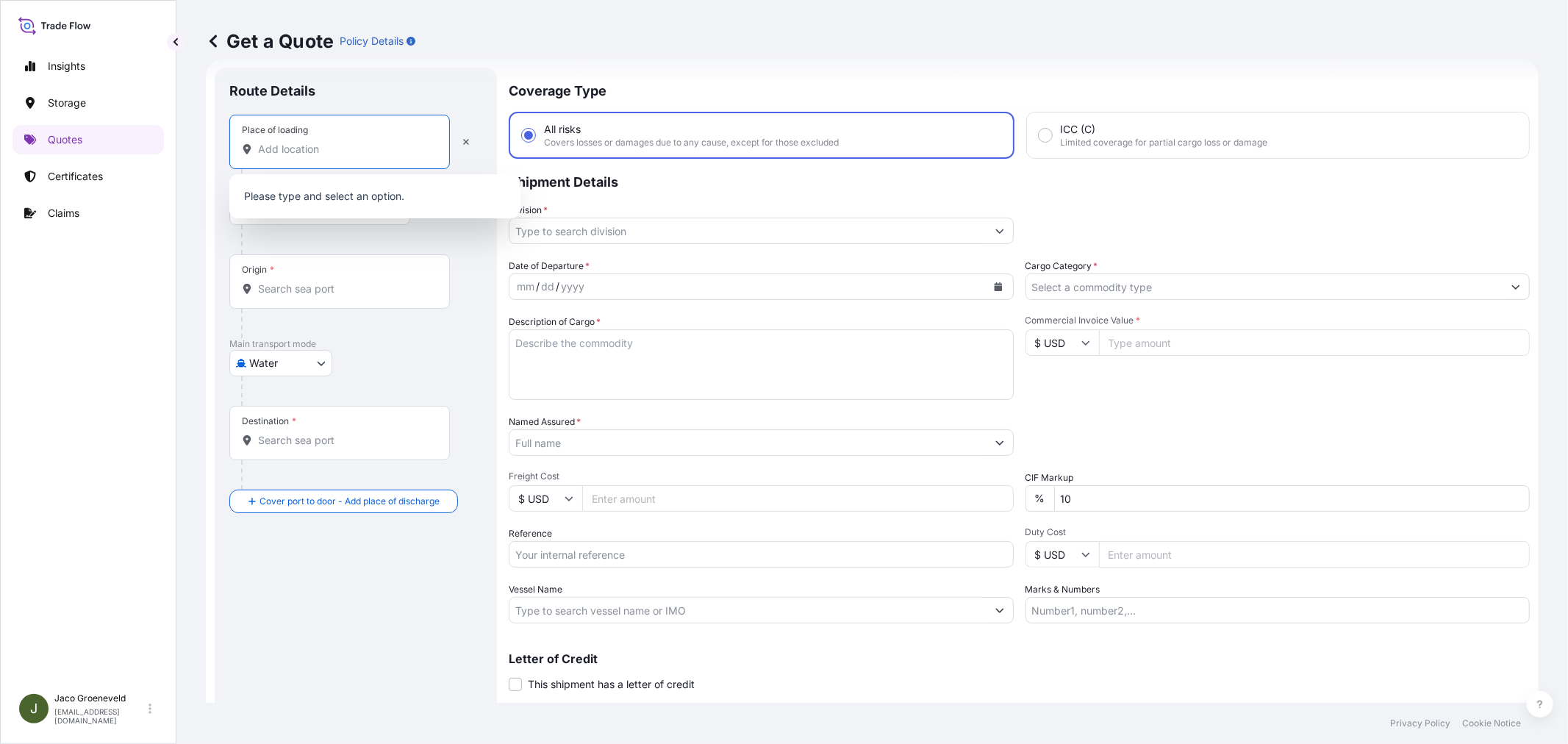
click at [333, 151] on input "Place of loading" at bounding box center [345, 149] width 174 height 14
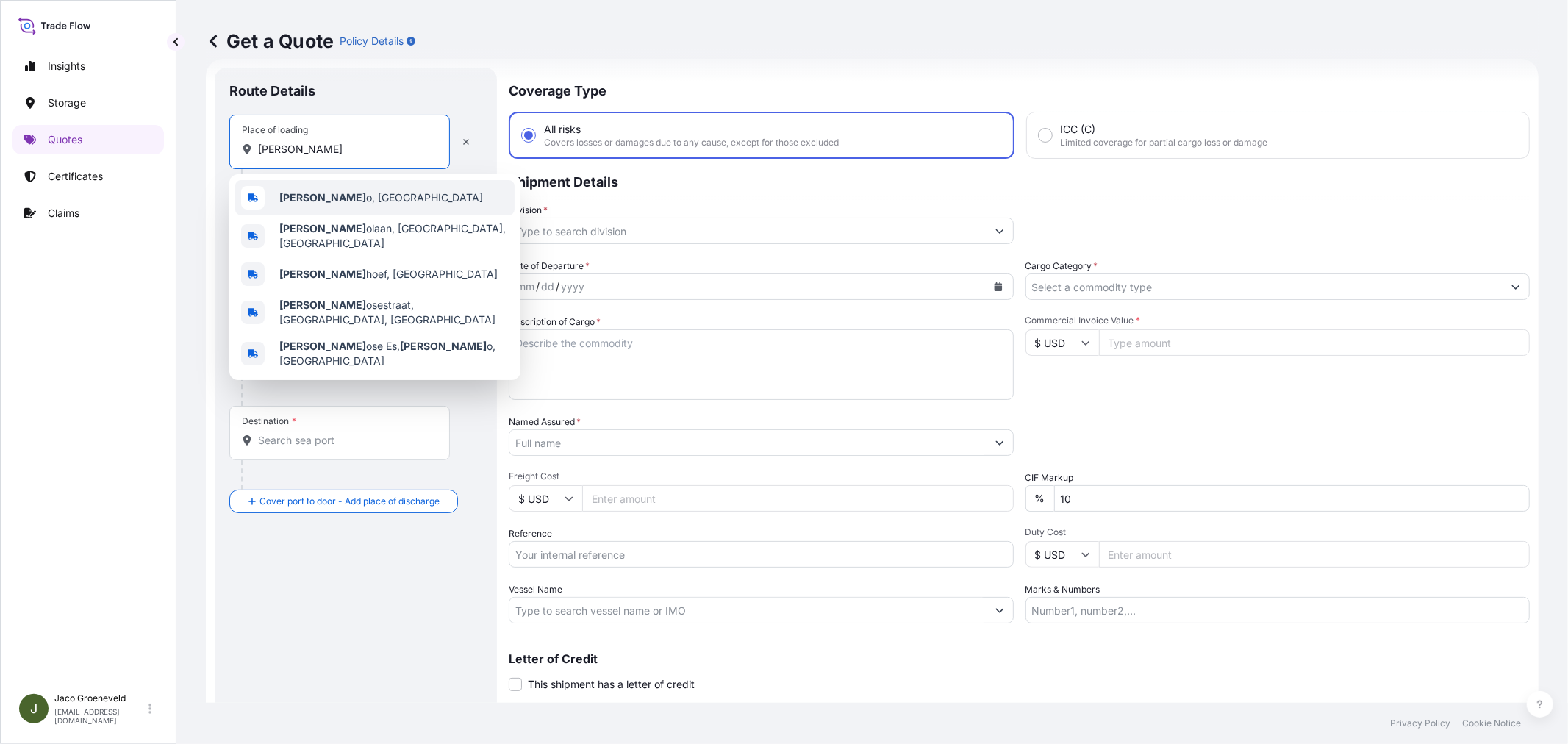
click at [319, 188] on div "[PERSON_NAME] o, [GEOGRAPHIC_DATA]" at bounding box center [375, 197] width 280 height 35
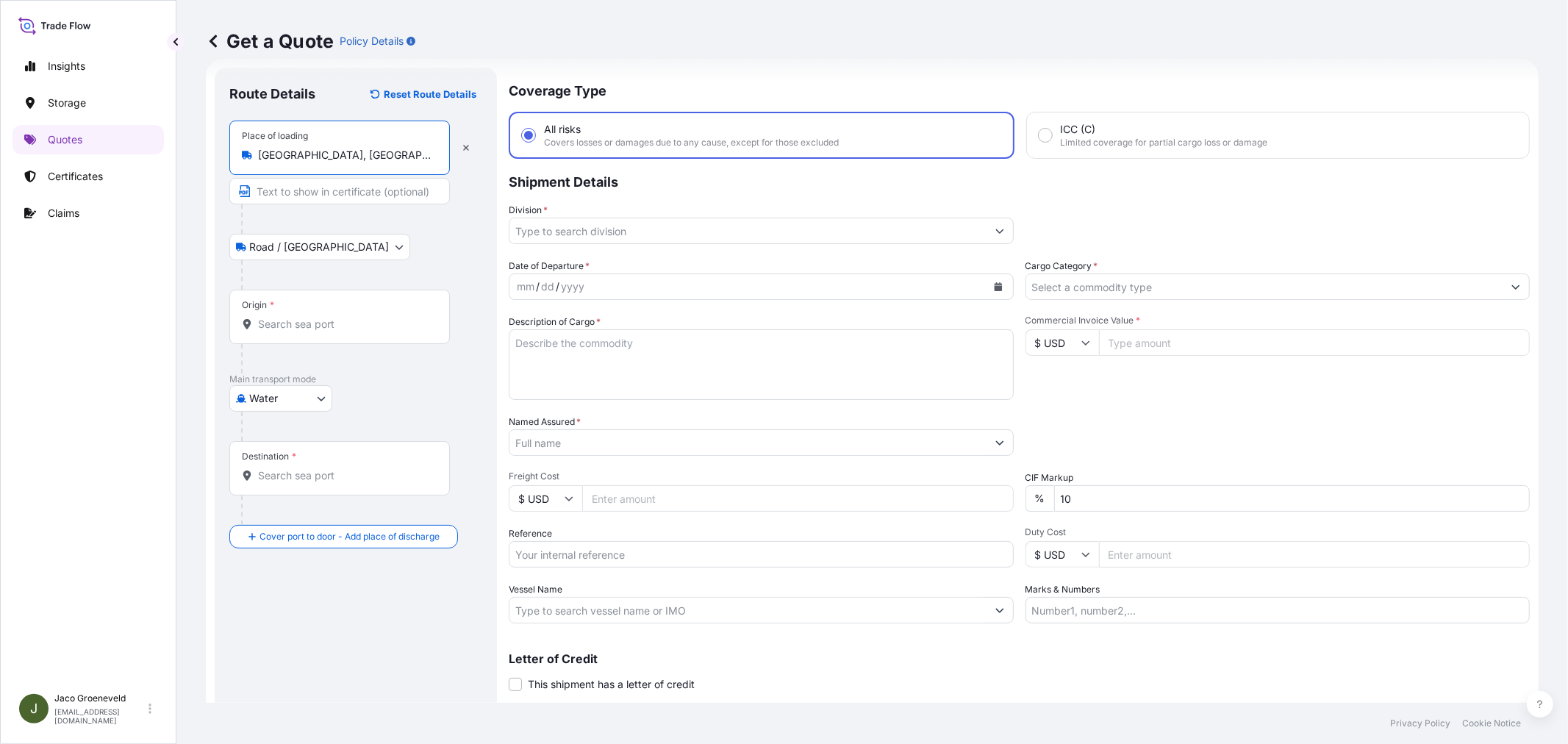
type input "[GEOGRAPHIC_DATA], [GEOGRAPHIC_DATA]"
click at [284, 341] on div "Origin *" at bounding box center [341, 317] width 225 height 54
click at [284, 331] on input "Origin *" at bounding box center [347, 324] width 178 height 14
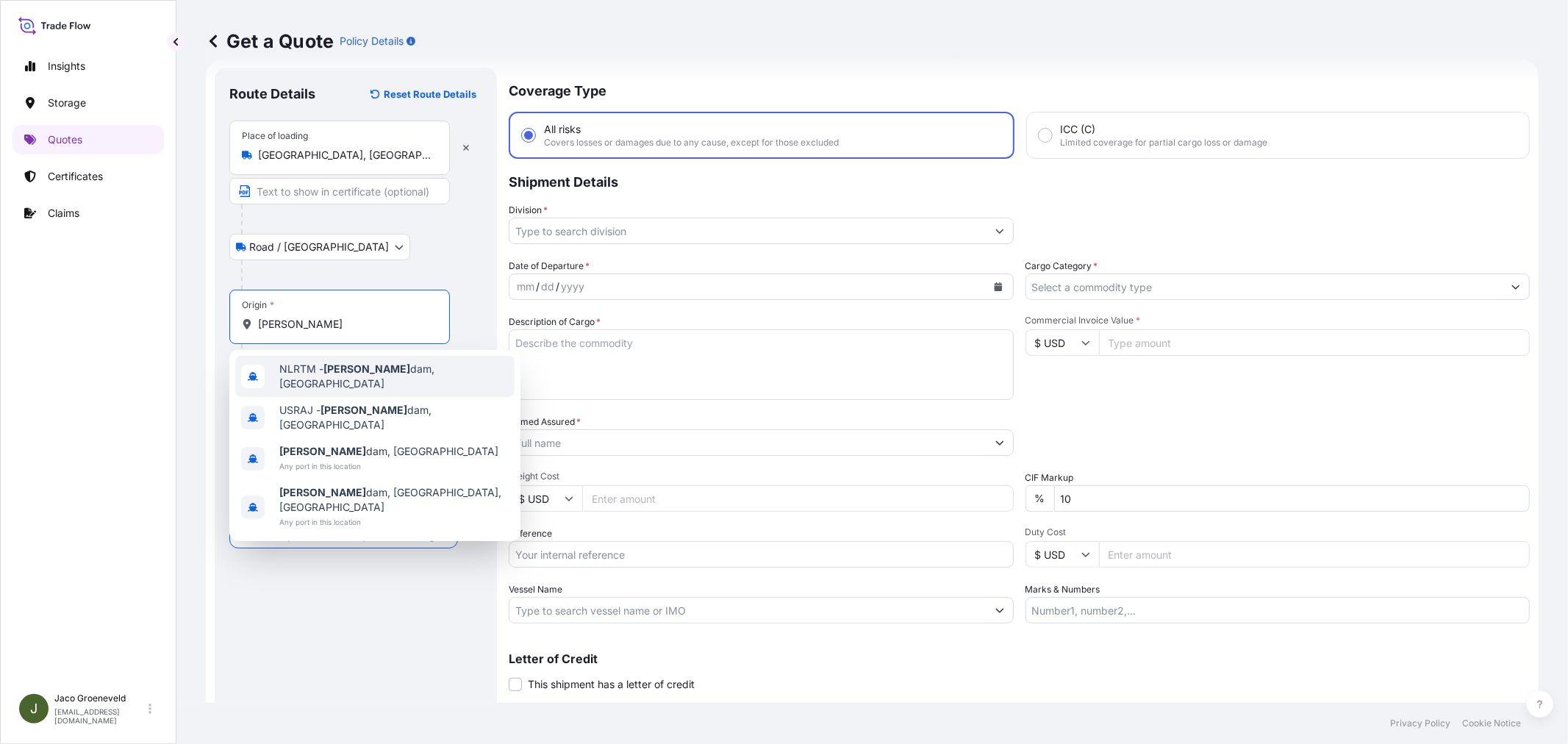
click at [361, 386] on div "NLRTM - [PERSON_NAME][GEOGRAPHIC_DATA], [GEOGRAPHIC_DATA]" at bounding box center [375, 376] width 280 height 41
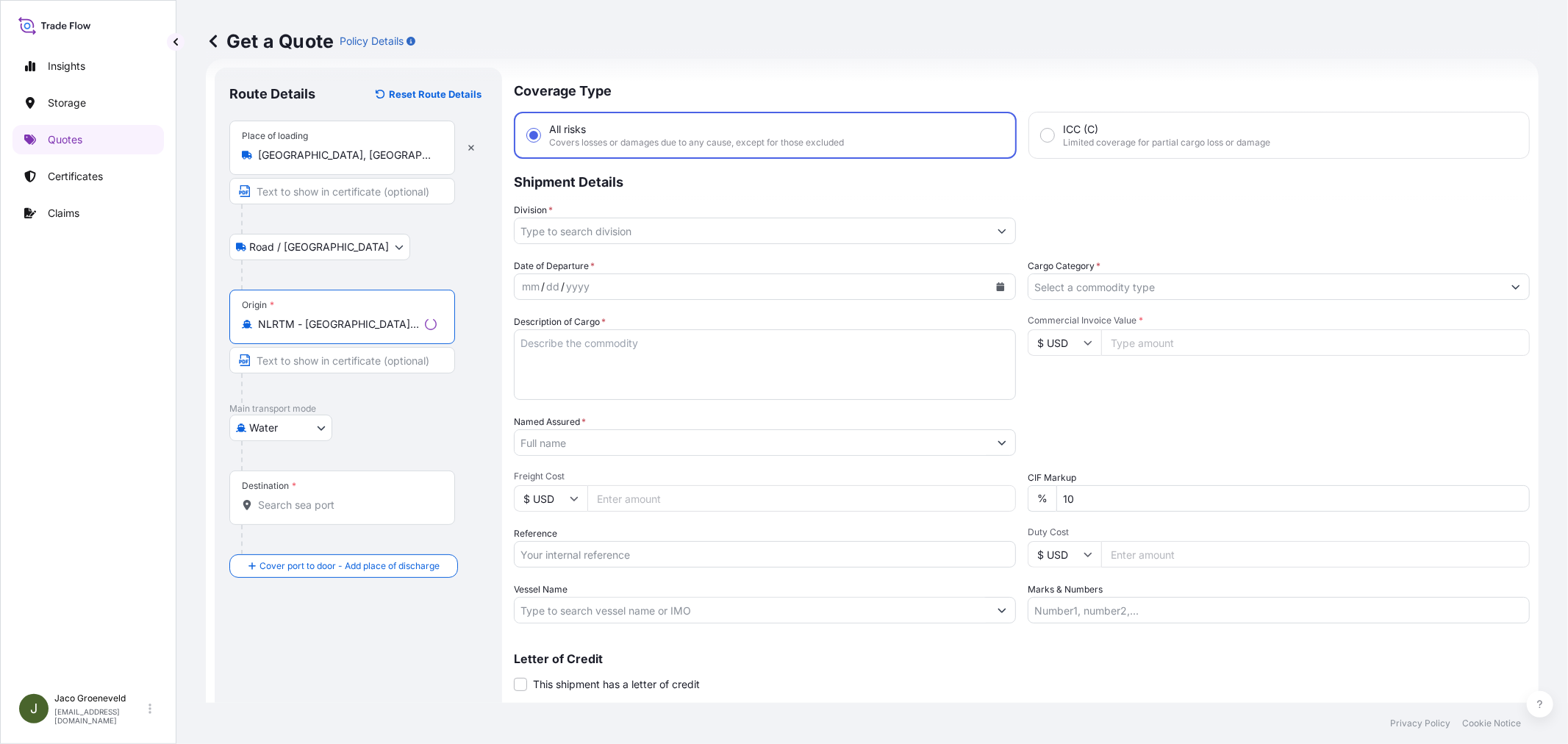
type input "NLRTM - [GEOGRAPHIC_DATA], [GEOGRAPHIC_DATA]"
click at [313, 501] on input "Destination *" at bounding box center [347, 505] width 178 height 14
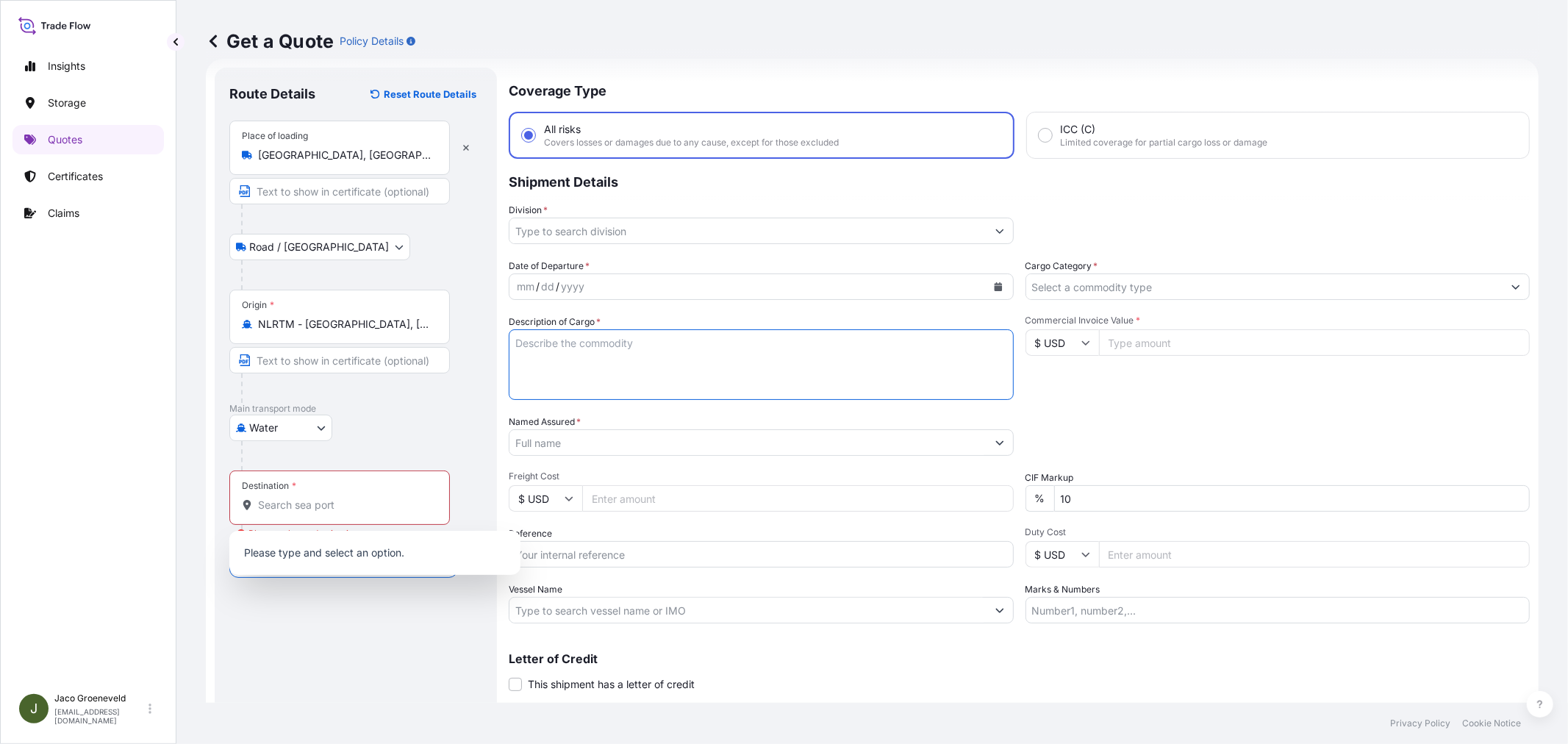
click at [617, 337] on textarea "Description of Cargo *" at bounding box center [761, 365] width 505 height 71
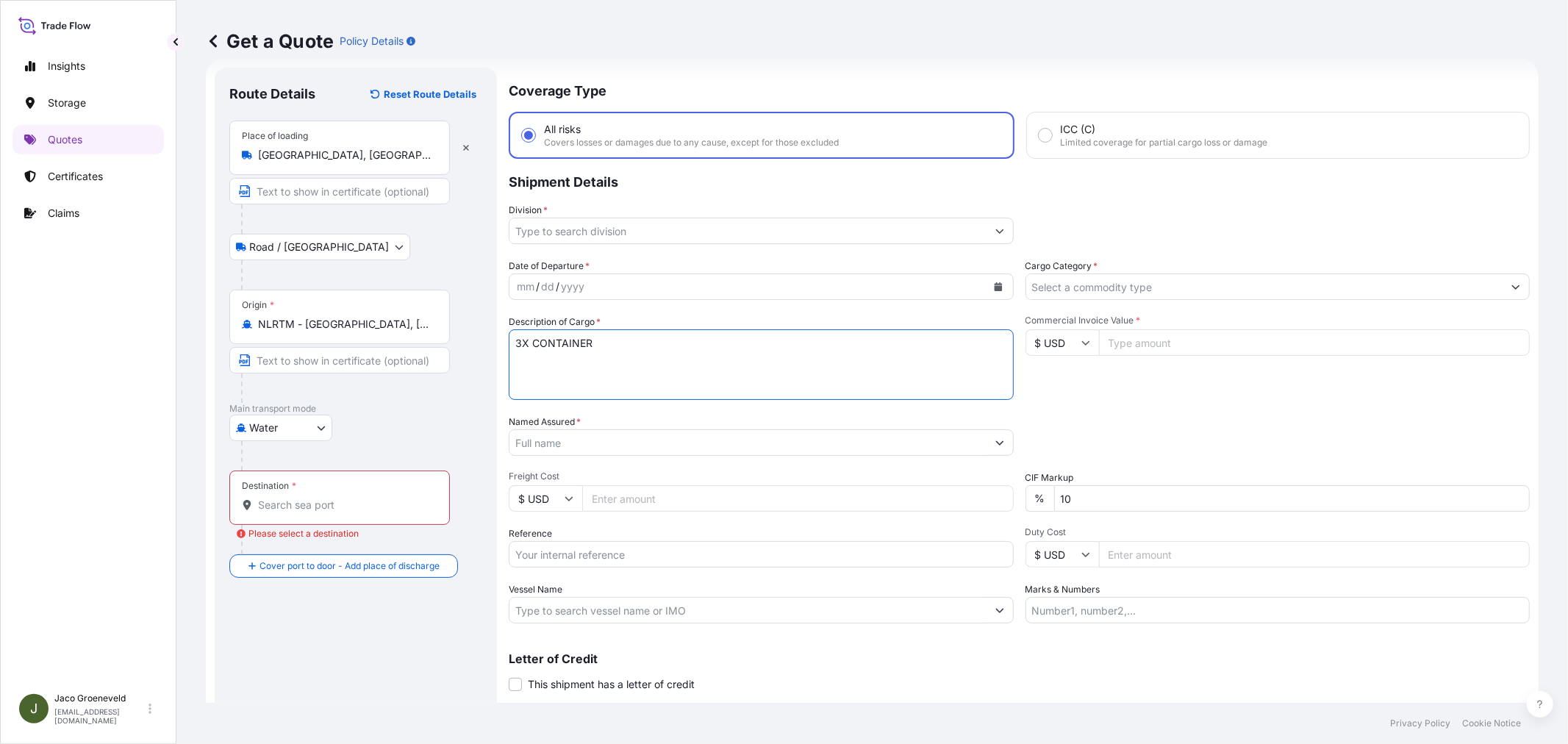
paste textarea "PALLETS LOADED INTO 1 20' DRY HEAVY DUTY CONTAINER 18 PALLET KNZ UNIVERSAL, 4X5…"
type textarea "3X CONTAINER PALLETS LOADED INTO 1 20' DRY HEAVY DUTY CONTAINER 18 PALLET KNZ U…"
click at [348, 491] on div "Destination *" at bounding box center [339, 498] width 221 height 54
click at [348, 498] on input "Destination * Please select a destination" at bounding box center [345, 505] width 174 height 14
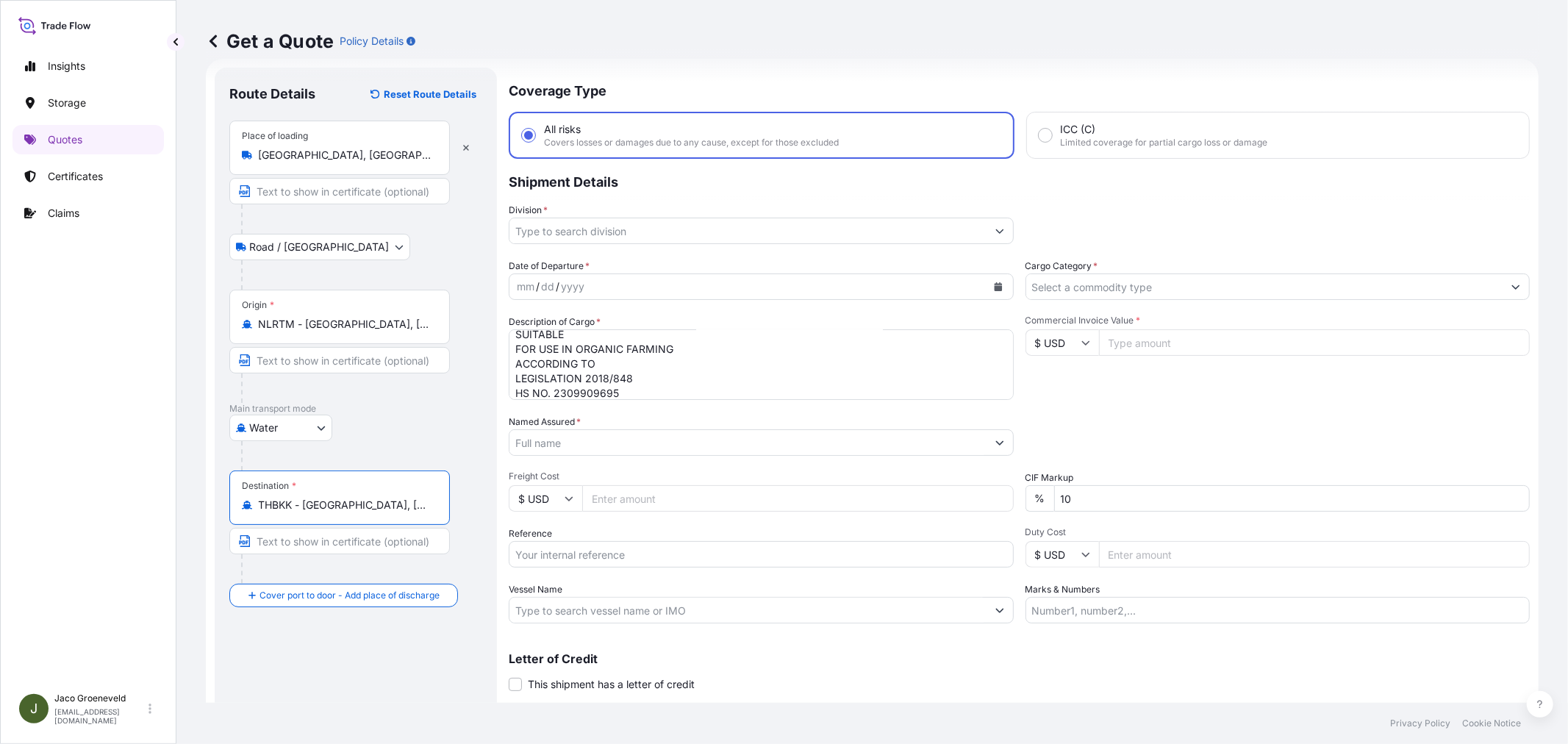
type input "THBKK - [GEOGRAPHIC_DATA], [GEOGRAPHIC_DATA]"
click at [670, 231] on input "Division *" at bounding box center [747, 230] width 477 height 26
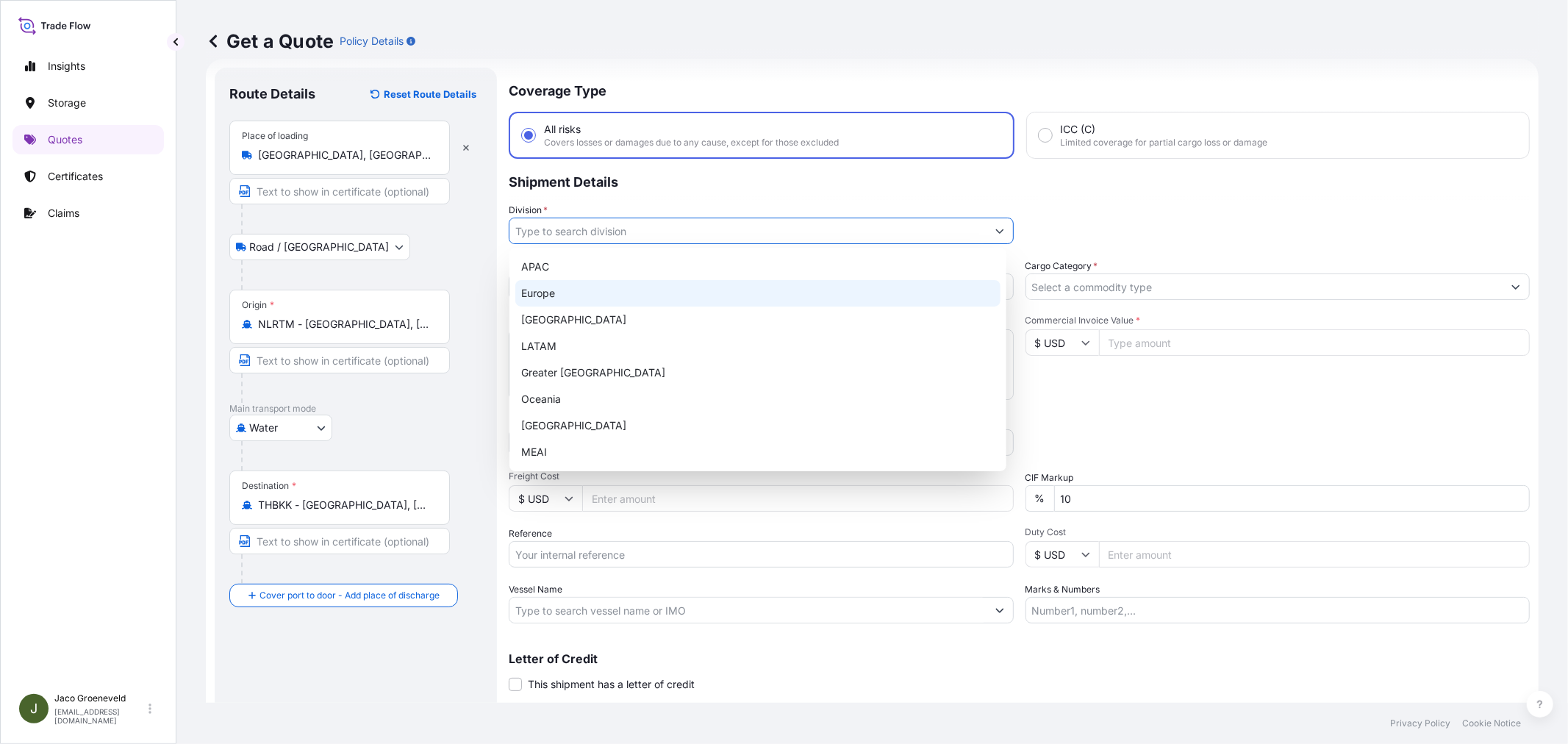
click at [591, 283] on div "Europe" at bounding box center [758, 293] width 485 height 26
type input "Europe"
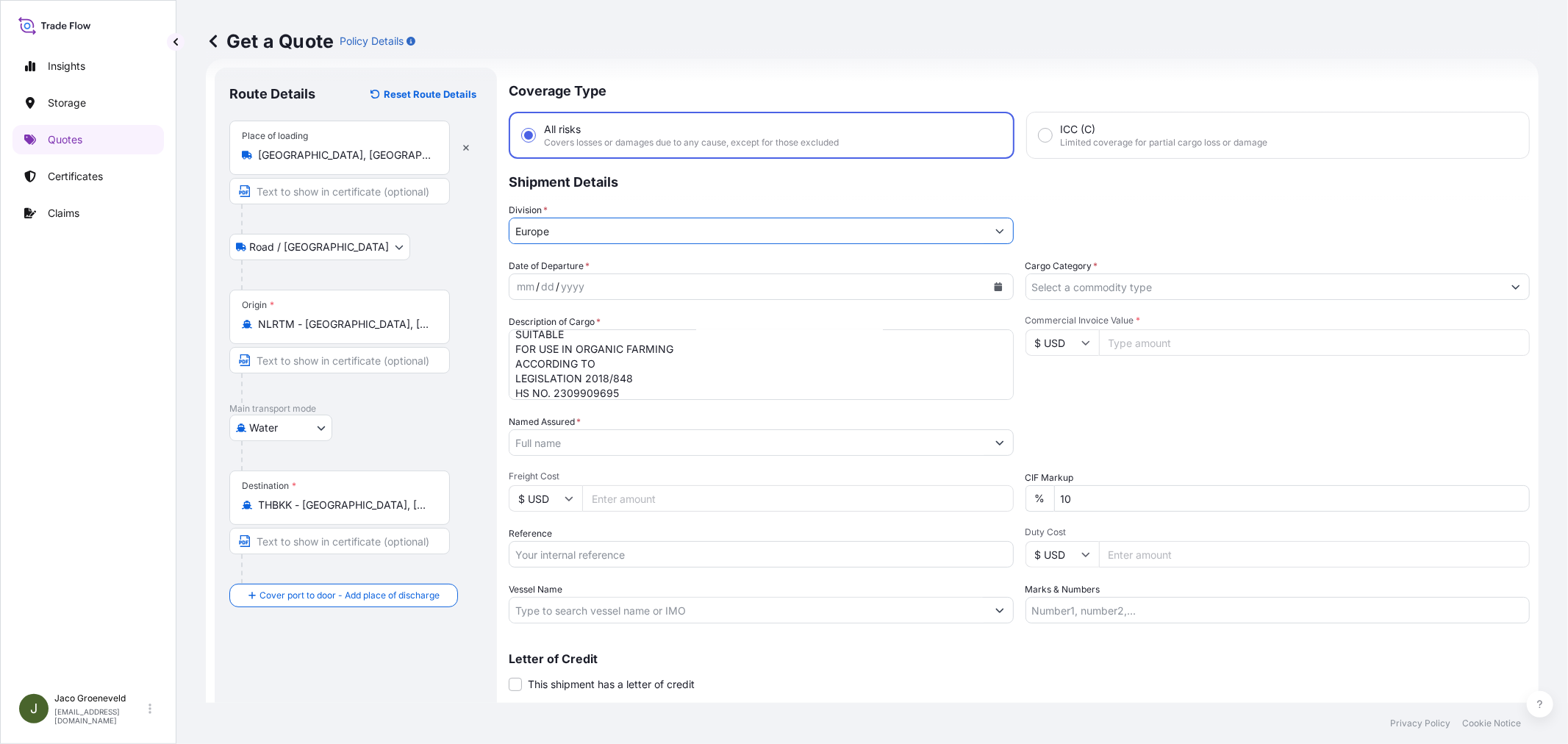
click at [1143, 277] on input "Cargo Category *" at bounding box center [1264, 286] width 477 height 26
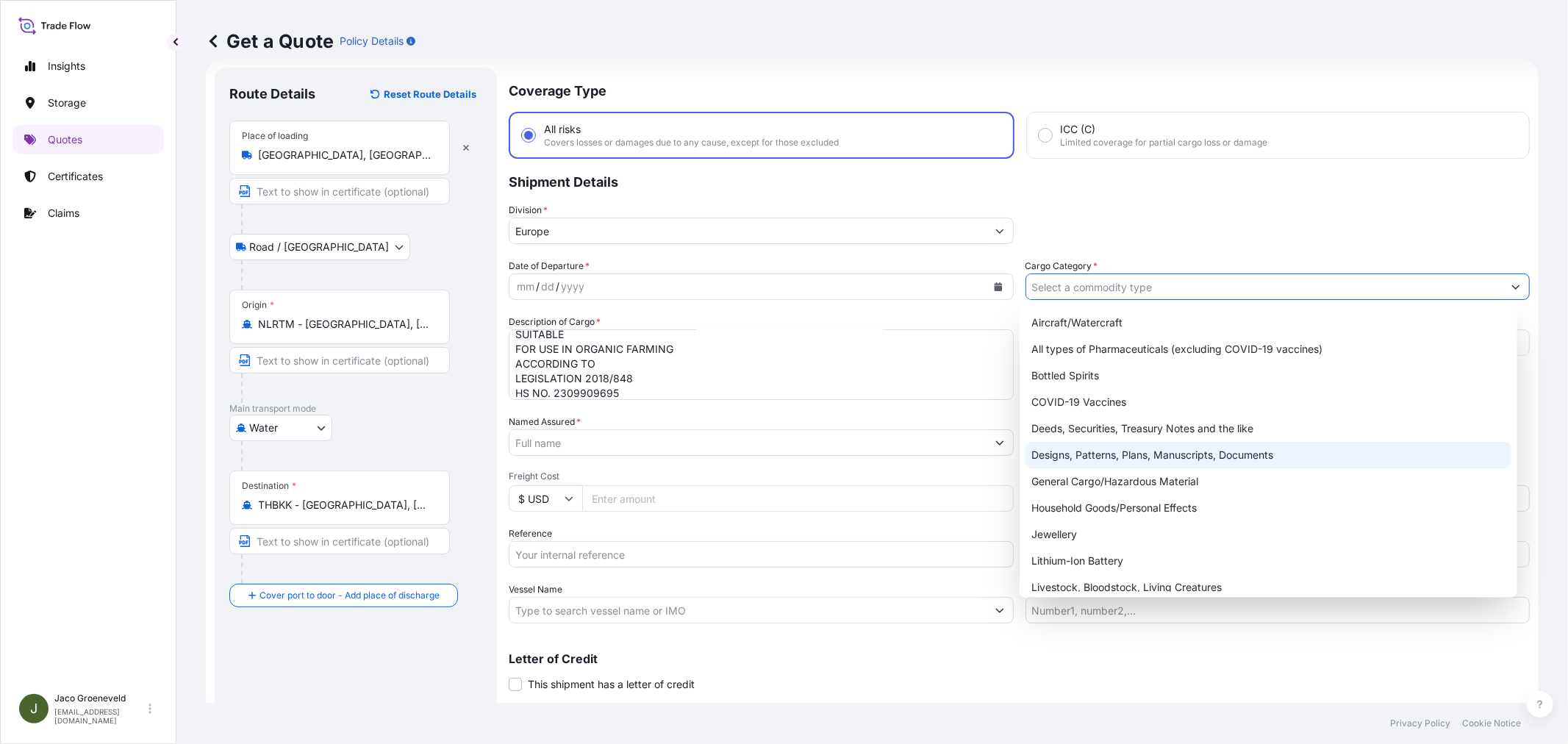
click at [1074, 453] on div "Designs, Patterns, Plans, Manuscripts, Documents" at bounding box center [1268, 454] width 485 height 26
type input "Designs, Patterns, Plans, Manuscripts, Documents"
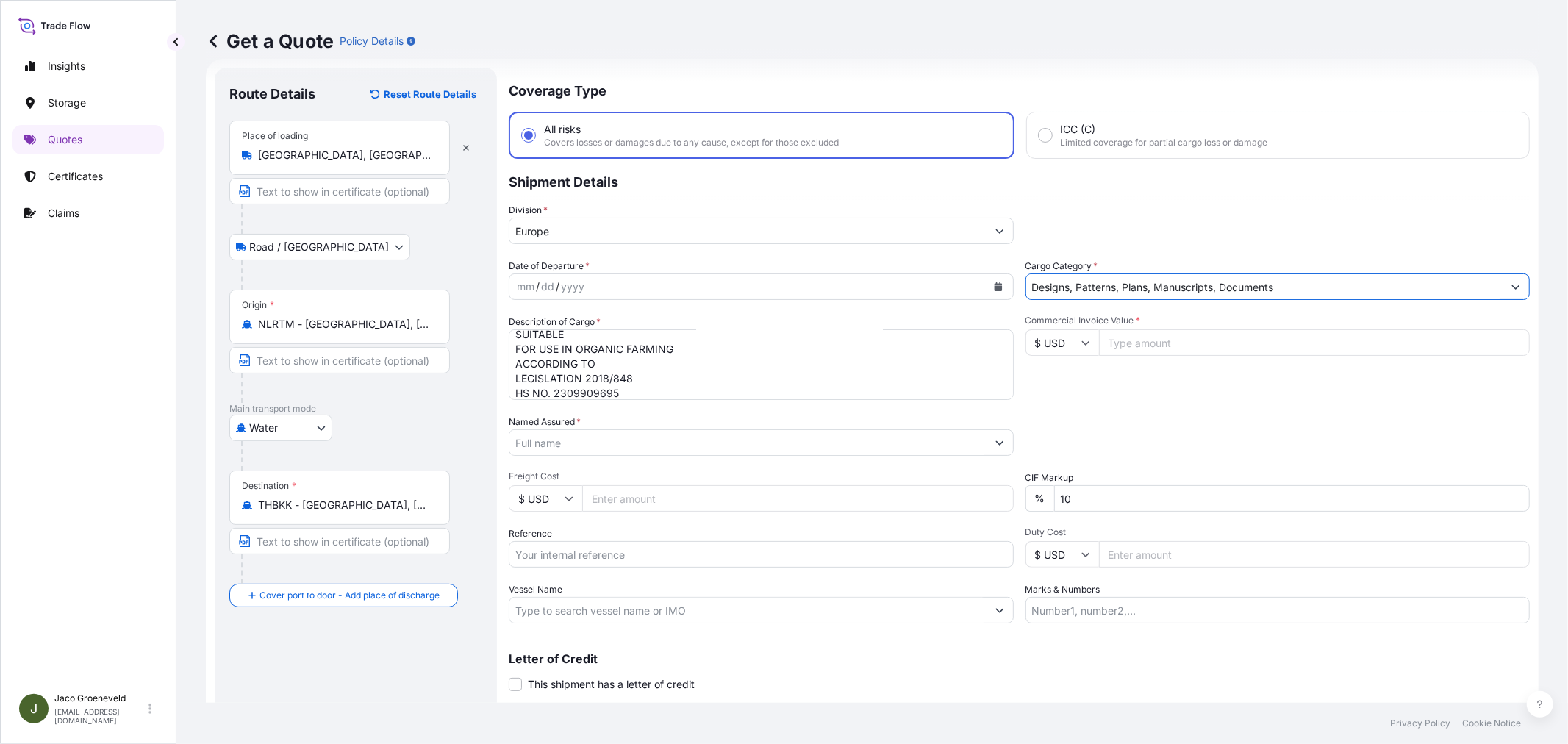
click at [1135, 296] on input "Designs, Patterns, Plans, Manuscripts, Documents" at bounding box center [1264, 286] width 477 height 26
click at [1411, 287] on input "Designs, Patterns, Plans, Manuscripts, Documents" at bounding box center [1264, 286] width 477 height 26
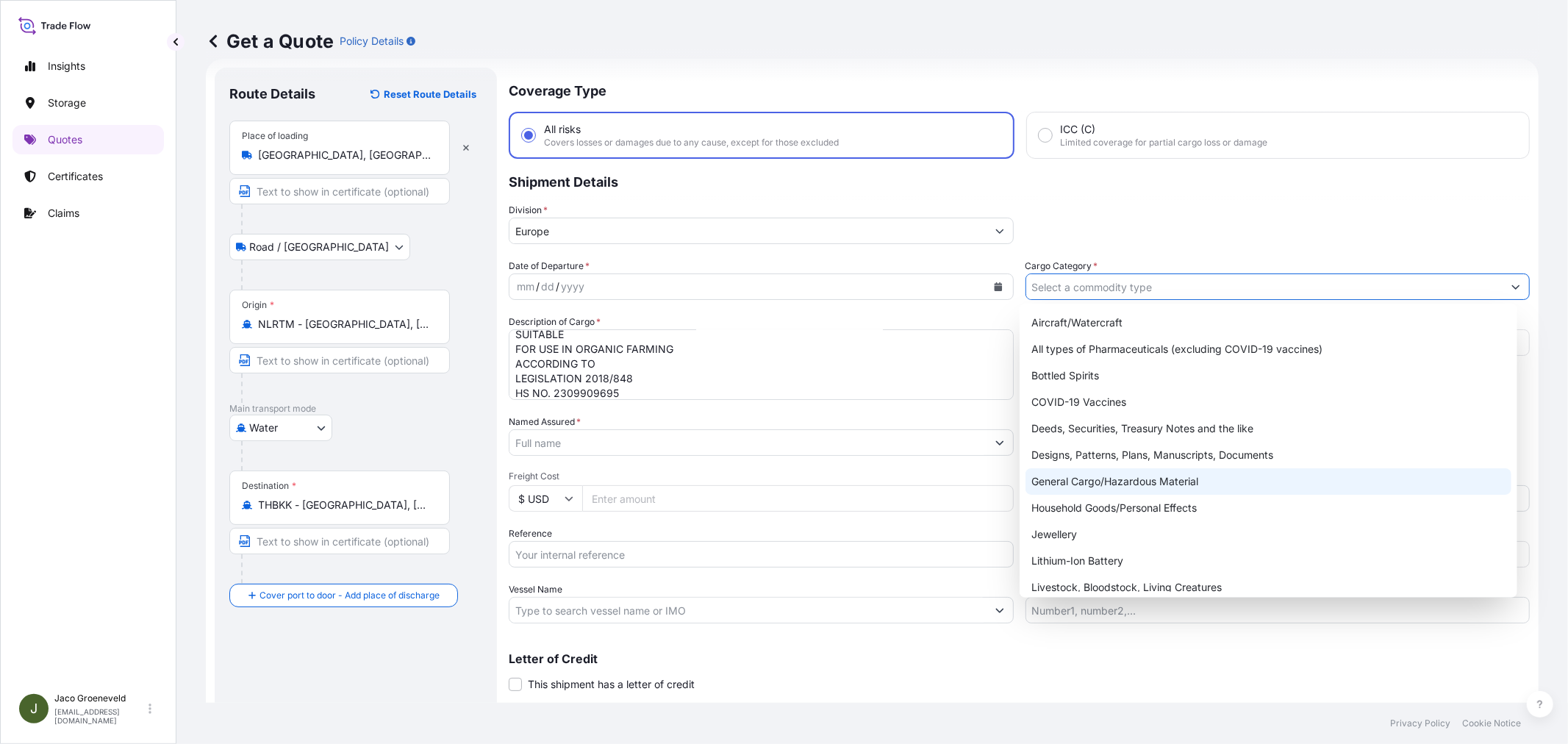
click at [1085, 480] on div "General Cargo/Hazardous Material" at bounding box center [1268, 482] width 485 height 26
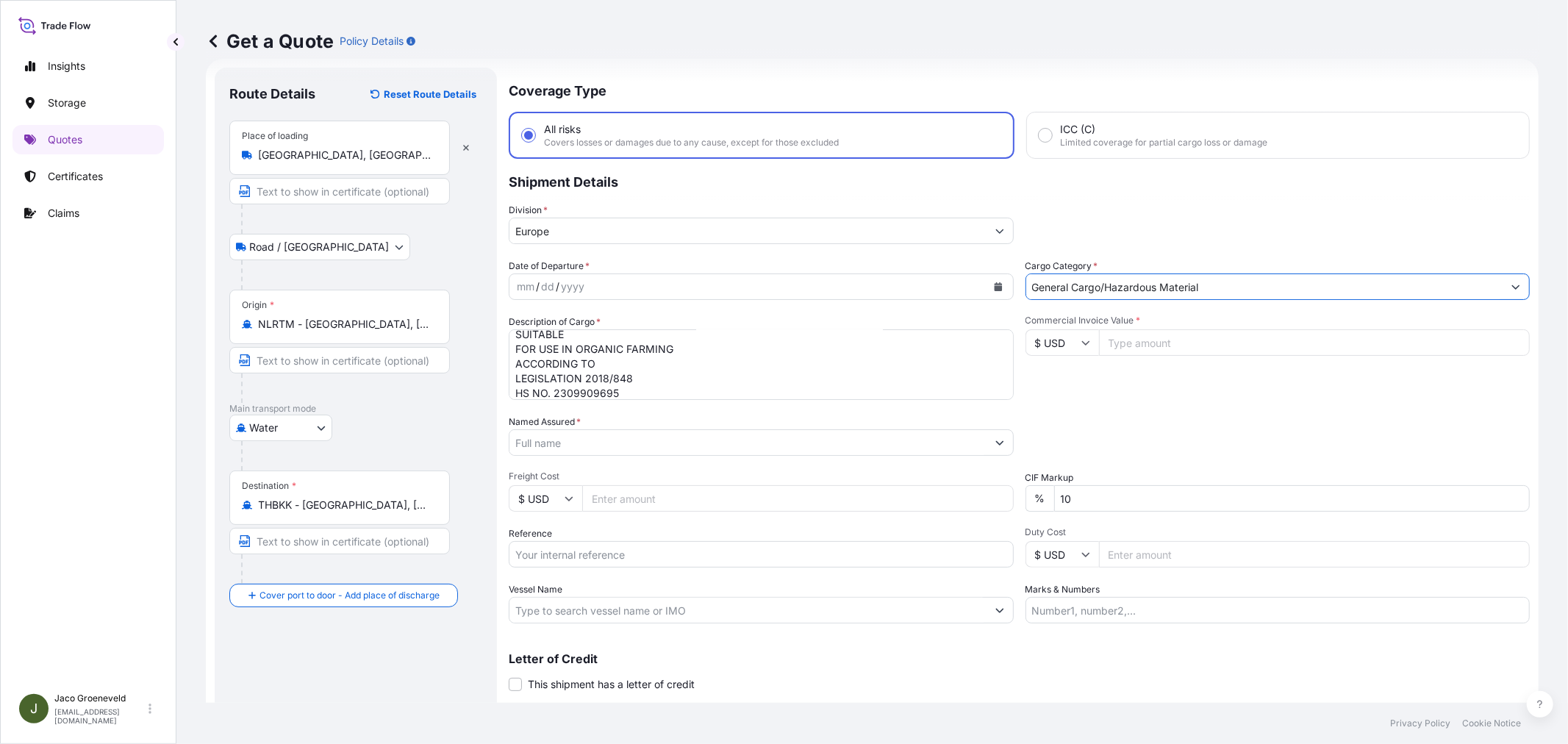
type input "General Cargo/Hazardous Material"
click at [613, 287] on div "mm / dd / yyyy" at bounding box center [747, 286] width 477 height 26
click at [993, 287] on button "Calendar" at bounding box center [998, 287] width 24 height 24
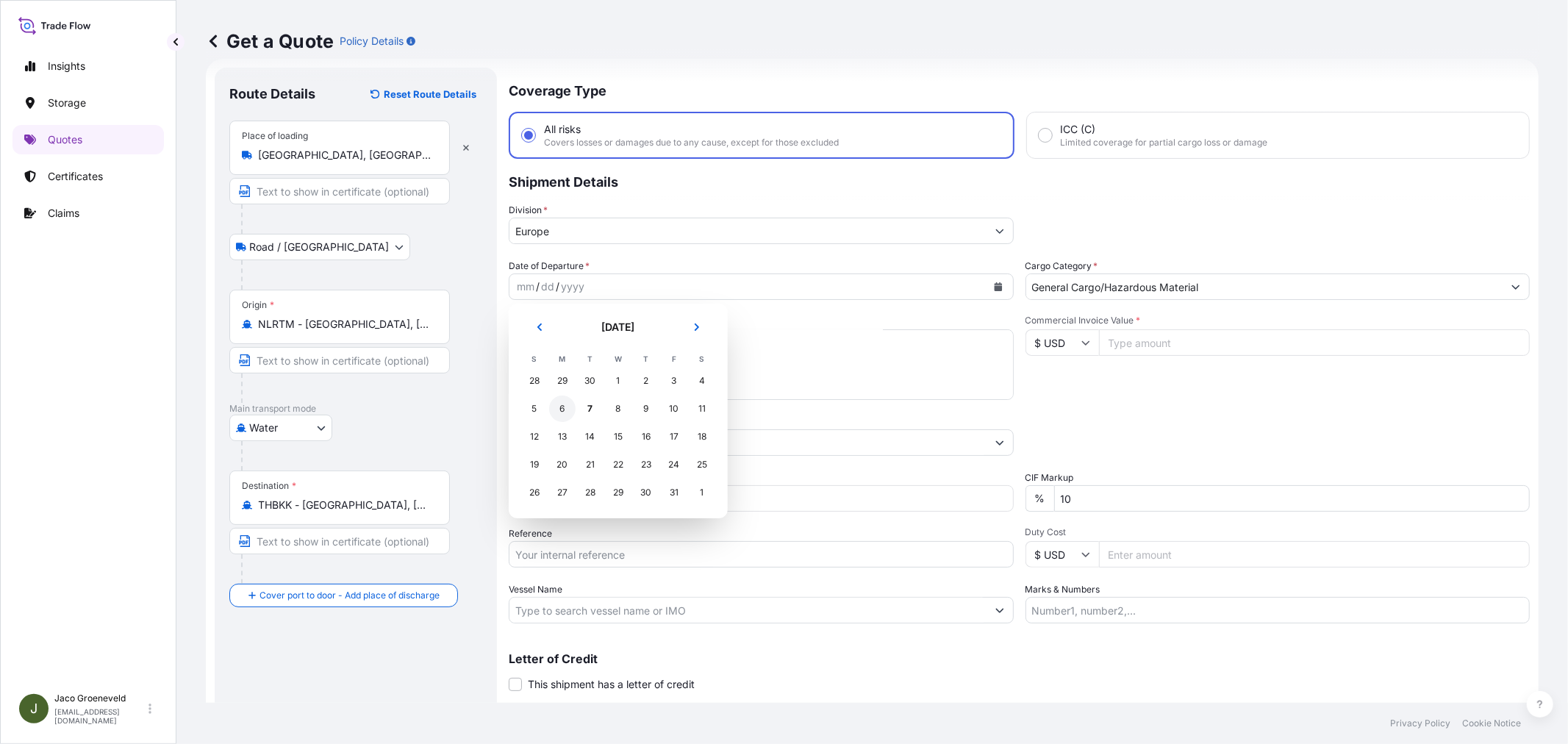
click at [556, 407] on div "6" at bounding box center [562, 408] width 26 height 26
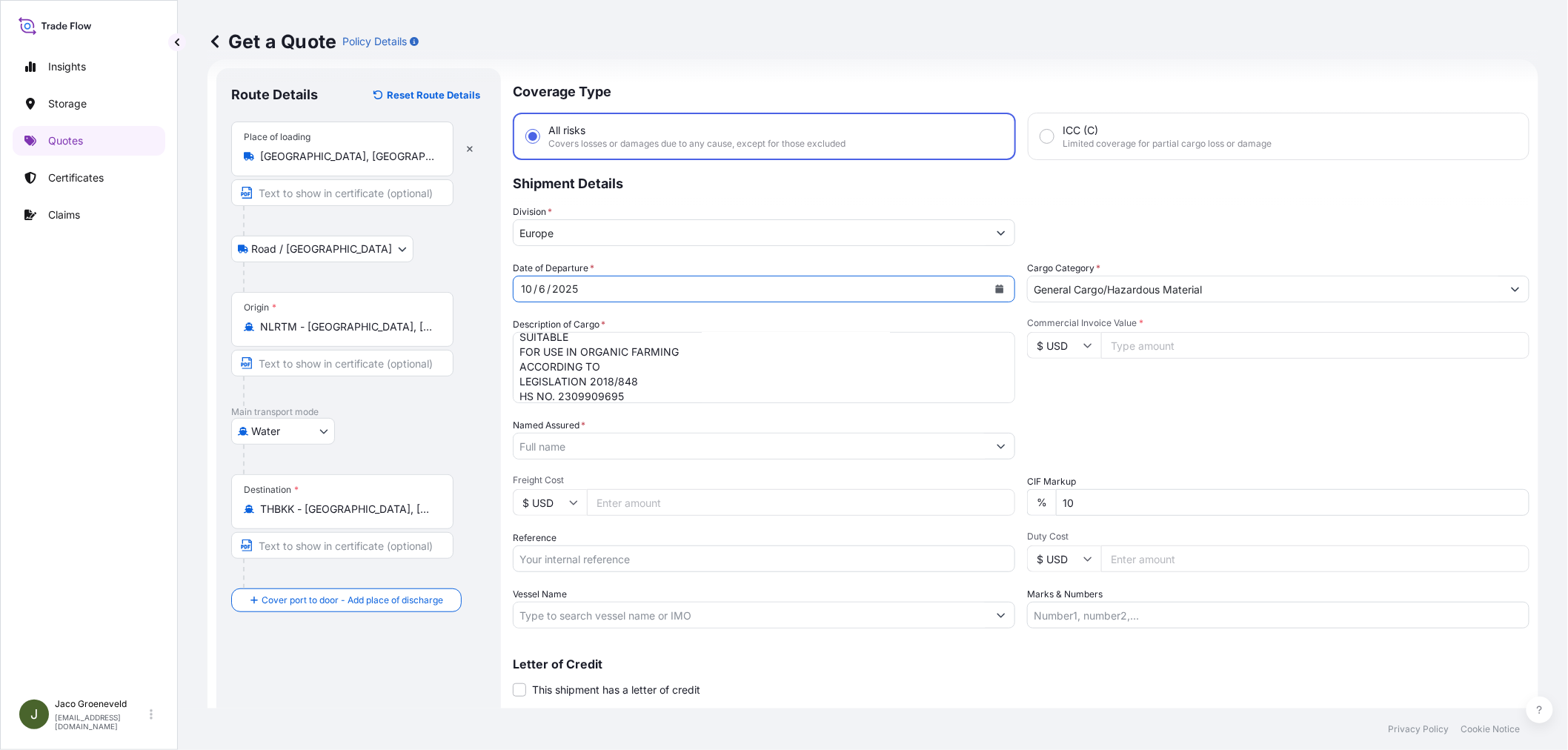
click at [687, 451] on input "Named Assured *" at bounding box center [751, 445] width 474 height 26
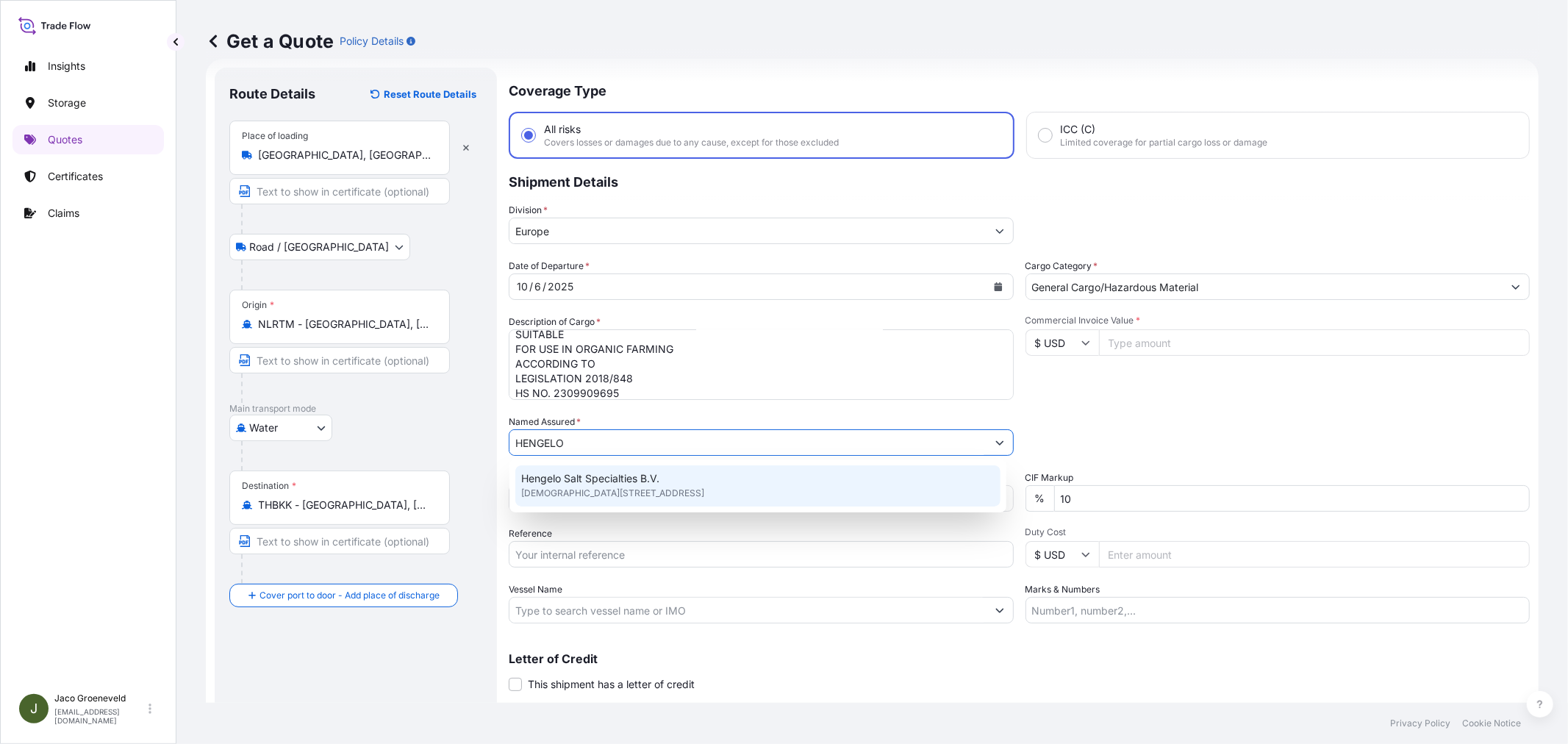
click at [600, 476] on span "Hengelo Salt Specialties B.V." at bounding box center [590, 479] width 138 height 14
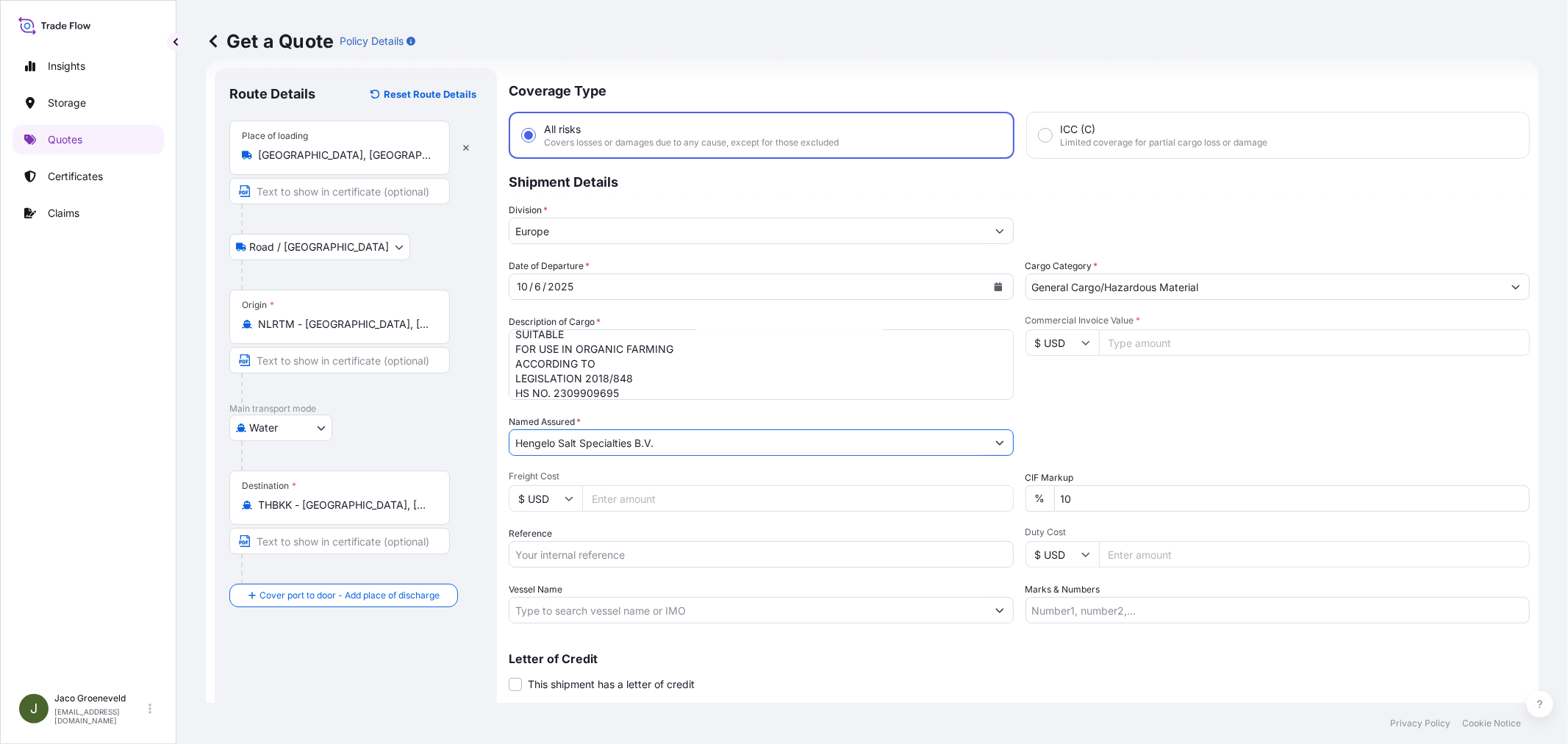
type input "Hengelo Salt Specialties B.V."
click at [640, 550] on input "Reference" at bounding box center [761, 554] width 505 height 26
type input "2609251 - 1265956633"
click at [610, 610] on input "Vessel Name" at bounding box center [747, 610] width 477 height 26
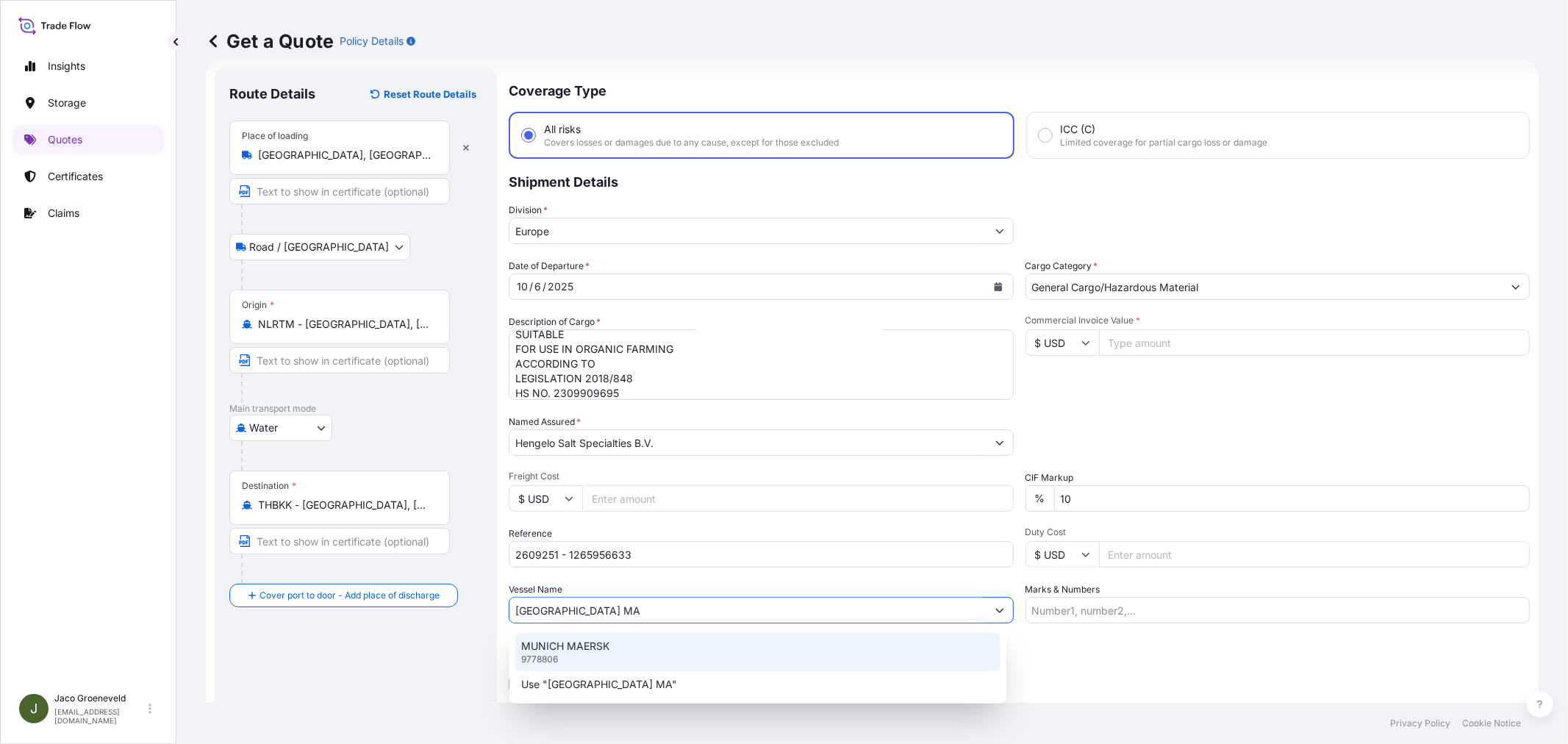
click at [589, 645] on p "MUNICH MAERSK" at bounding box center [565, 646] width 88 height 14
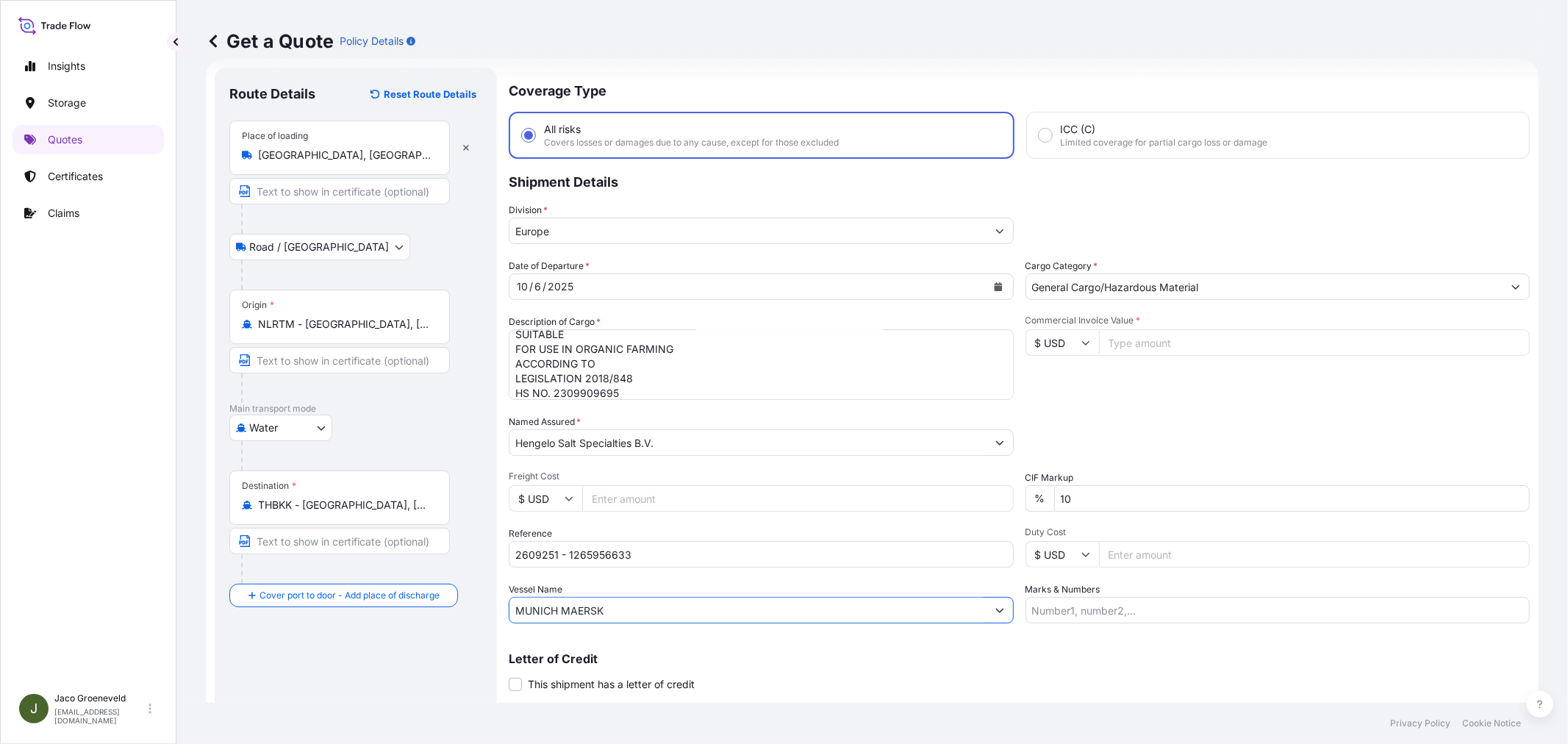
type input "MUNICH MAERSK"
click at [1127, 665] on div "Letter of Credit This shipment has a letter of credit Letter of credit * Letter…" at bounding box center [1019, 672] width 1022 height 39
click at [1079, 347] on input "$ USD" at bounding box center [1061, 342] width 73 height 26
click at [1042, 377] on div "€ EUR" at bounding box center [1056, 381] width 62 height 28
type input "€ EUR"
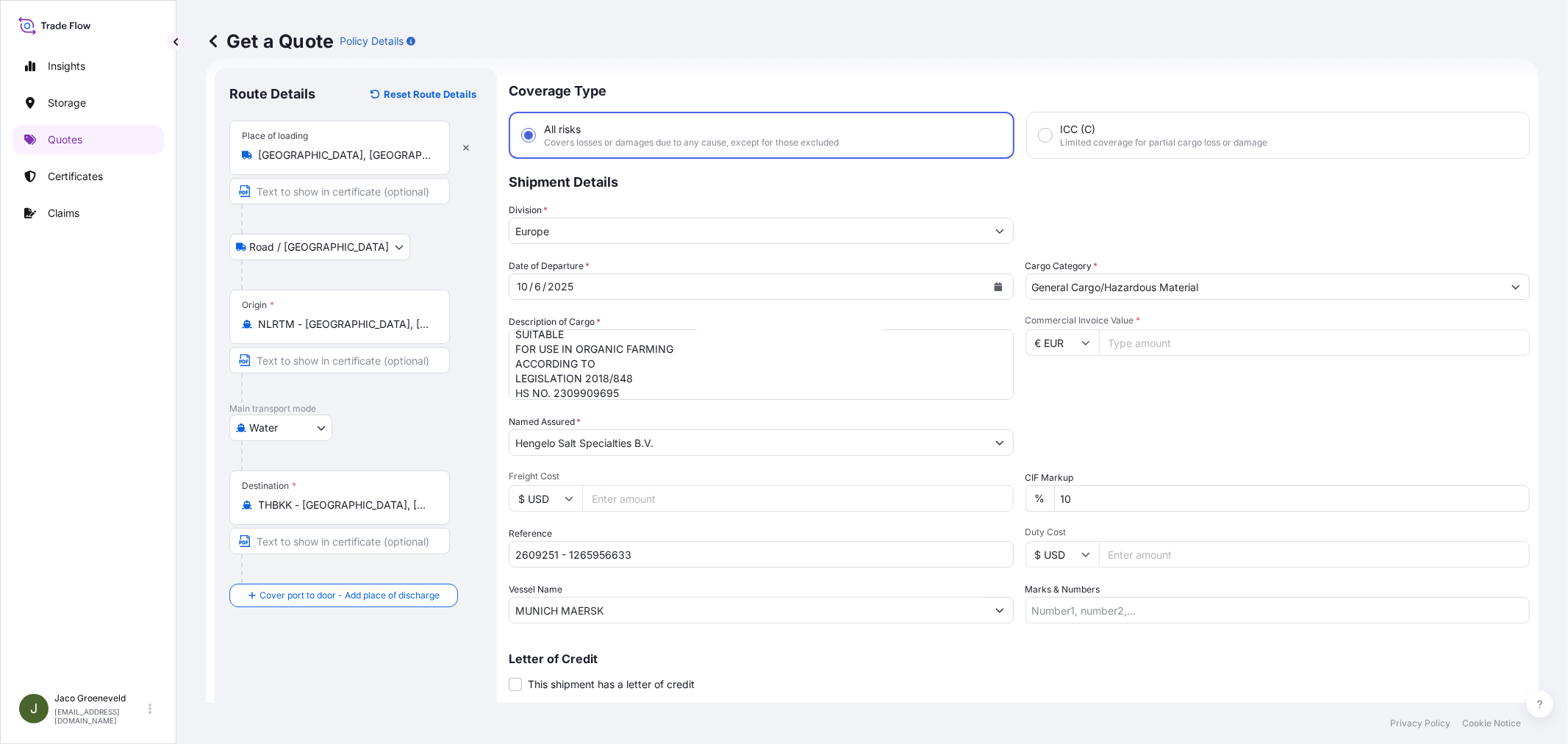
click at [1174, 347] on input "Commercial Invoice Value *" at bounding box center [1315, 342] width 432 height 26
type input "40024.80"
click at [1170, 375] on div "Commercial Invoice Value * € EUR 40024.80" at bounding box center [1278, 358] width 505 height 85
click at [1156, 367] on div "Commercial Invoice Value * € EUR 40024.80" at bounding box center [1278, 358] width 505 height 85
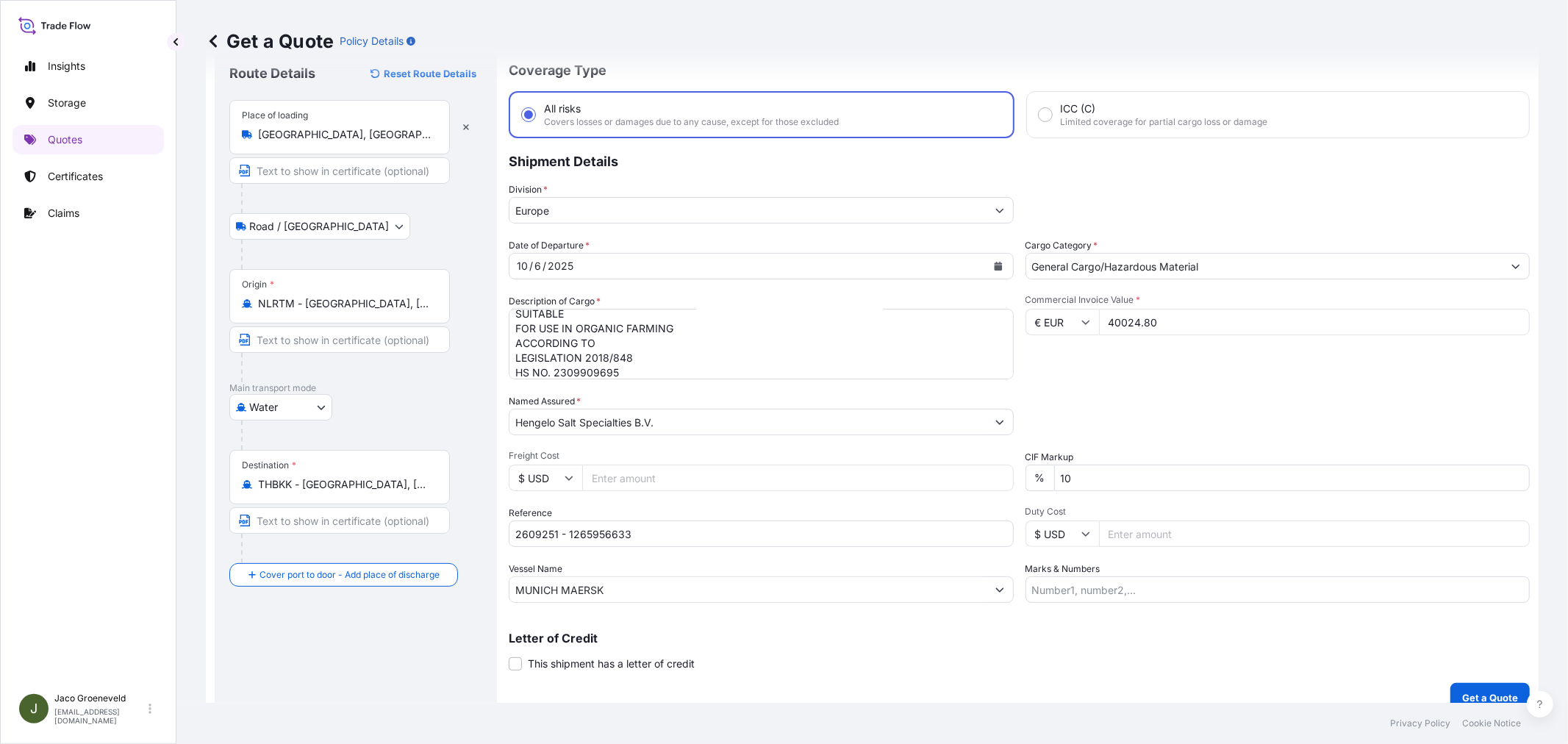
scroll to position [61, 0]
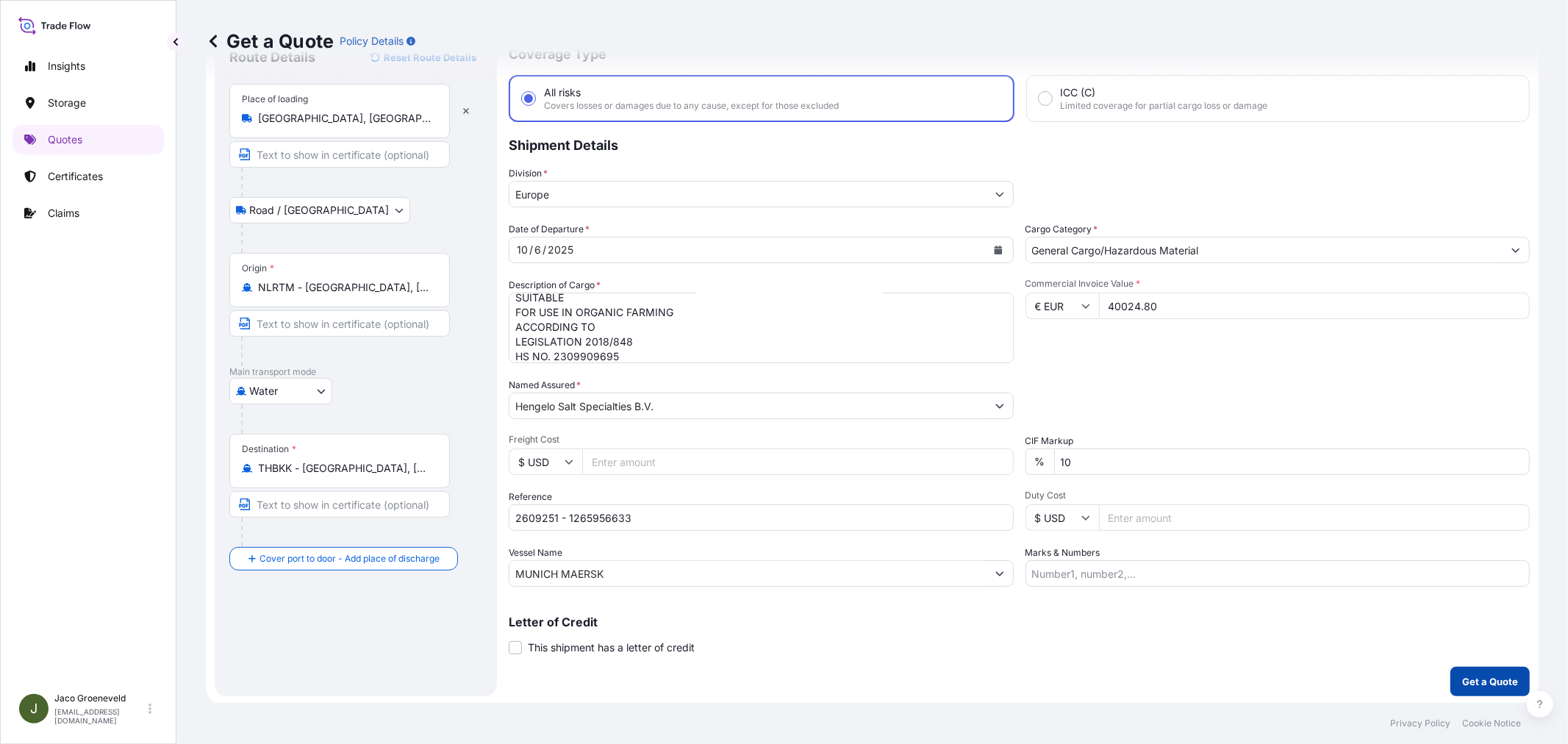
click at [1411, 668] on button "Get a Quote" at bounding box center [1490, 682] width 80 height 29
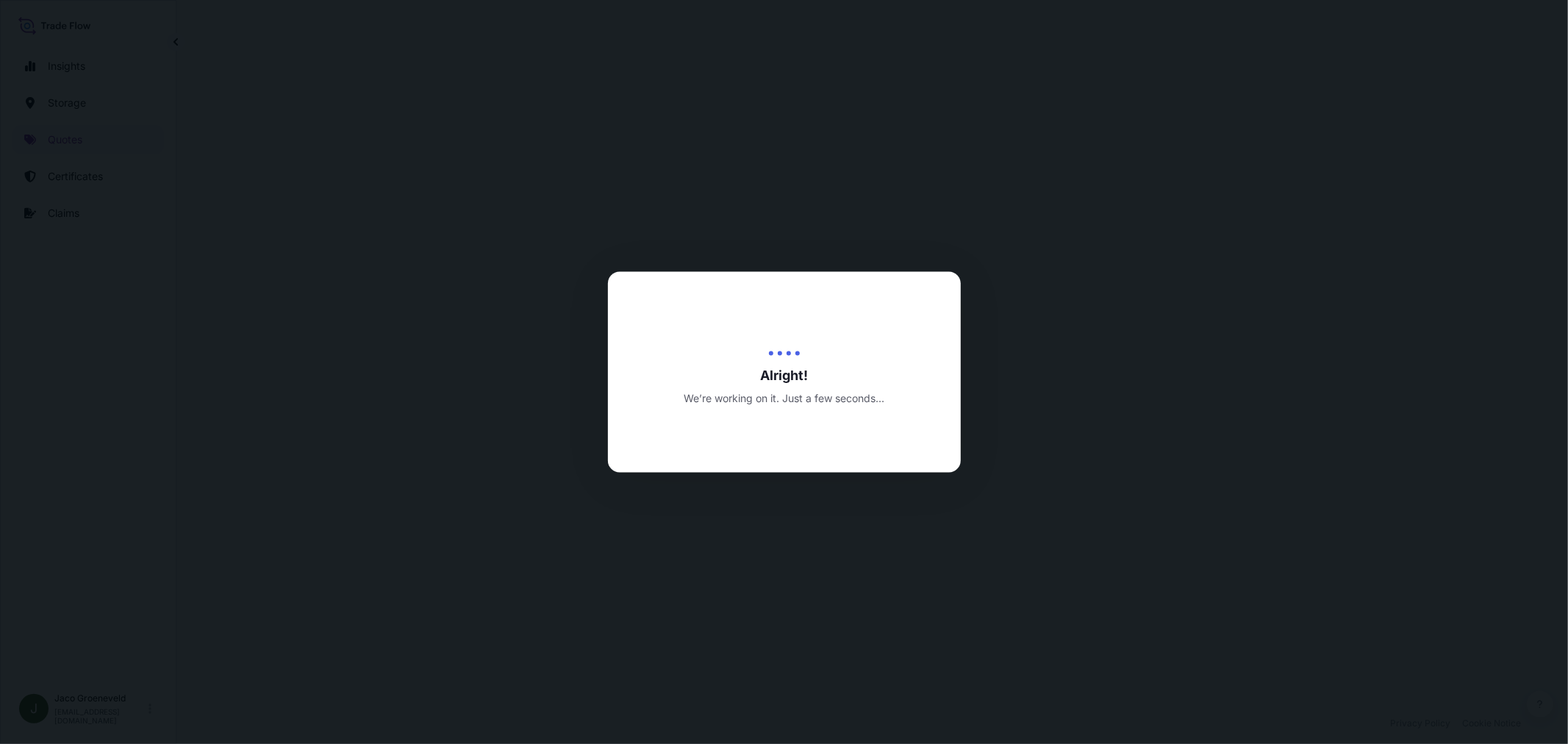
select select "Road / [GEOGRAPHIC_DATA]"
select select "Water"
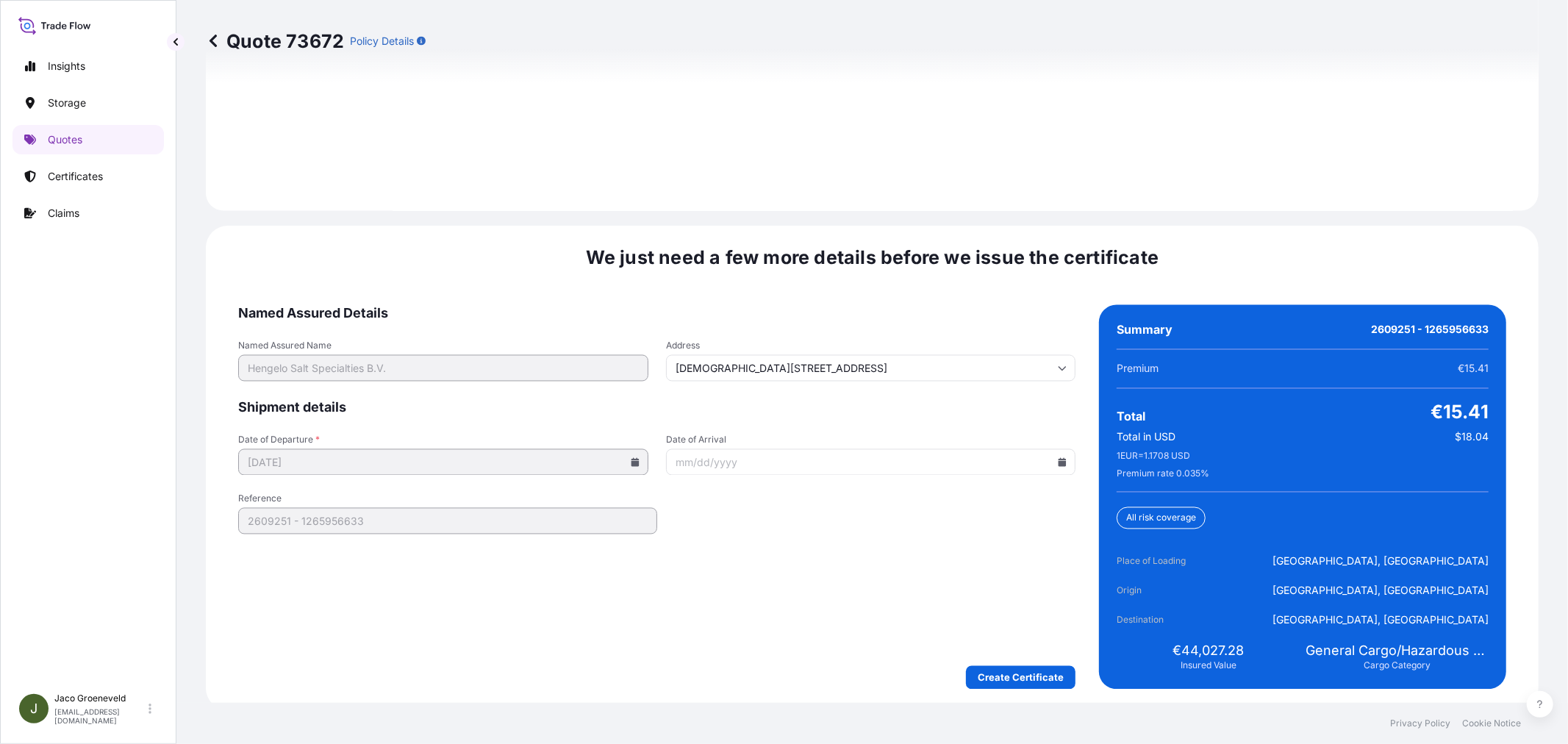
scroll to position [2160, 0]
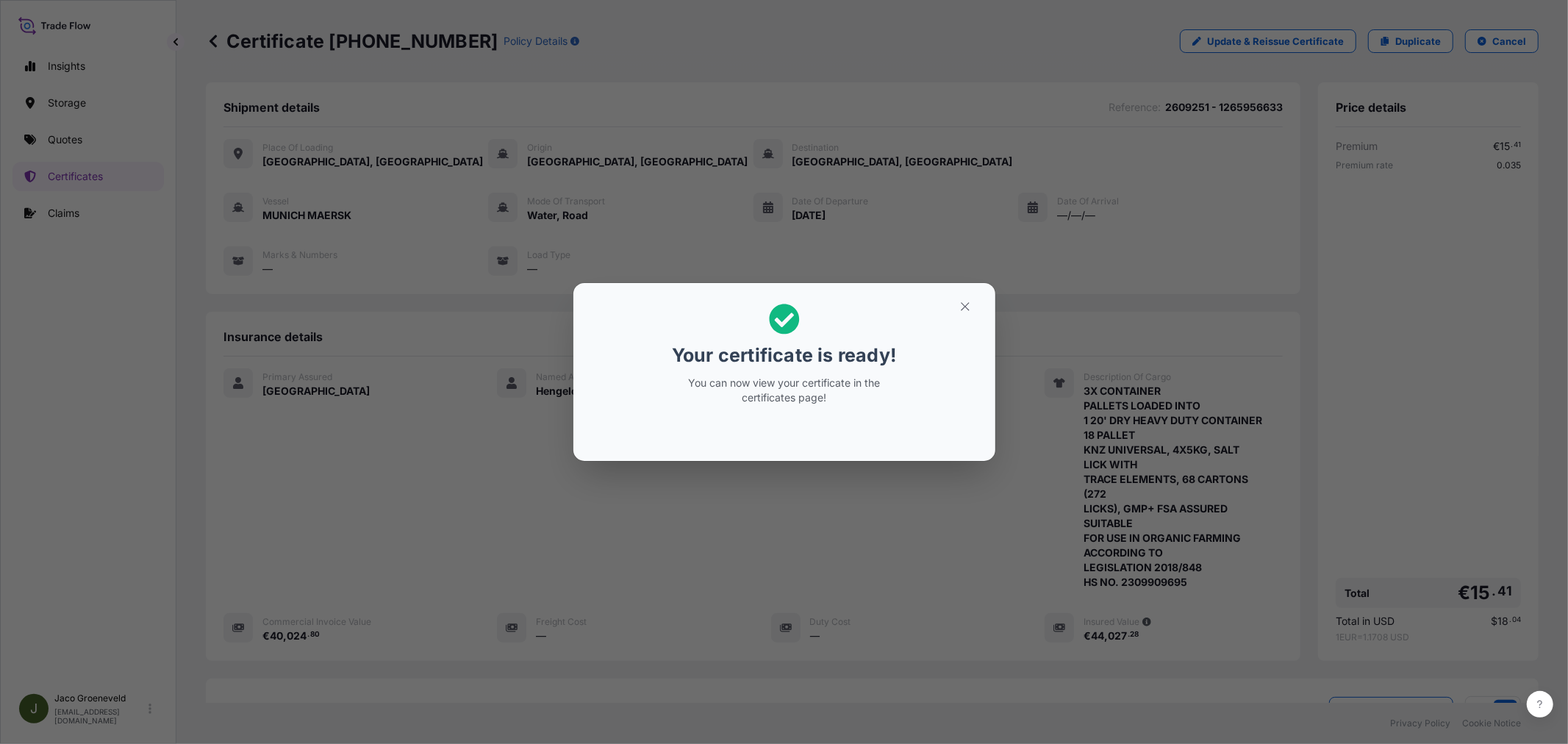
click at [956, 304] on button "button" at bounding box center [965, 307] width 37 height 24
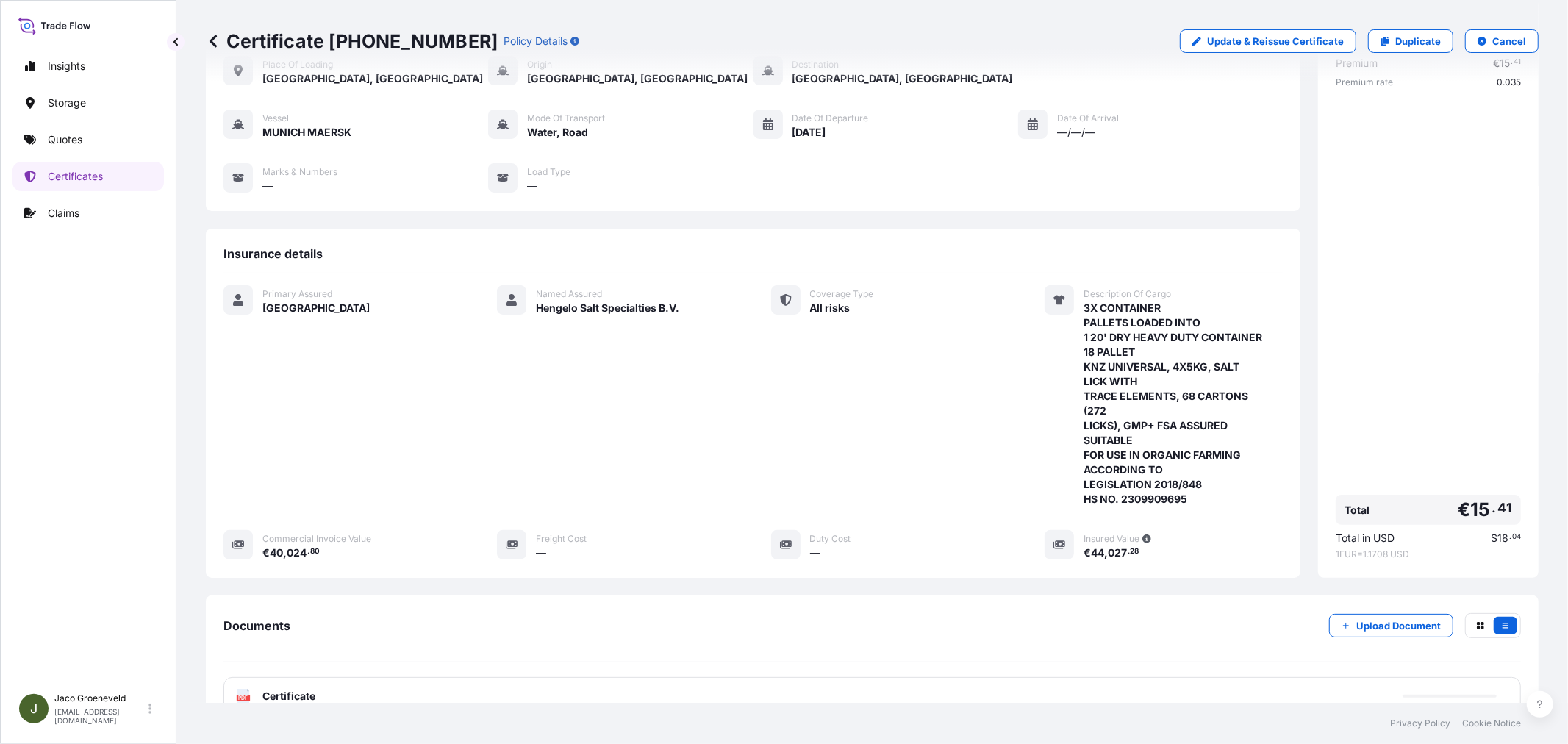
scroll to position [206, 0]
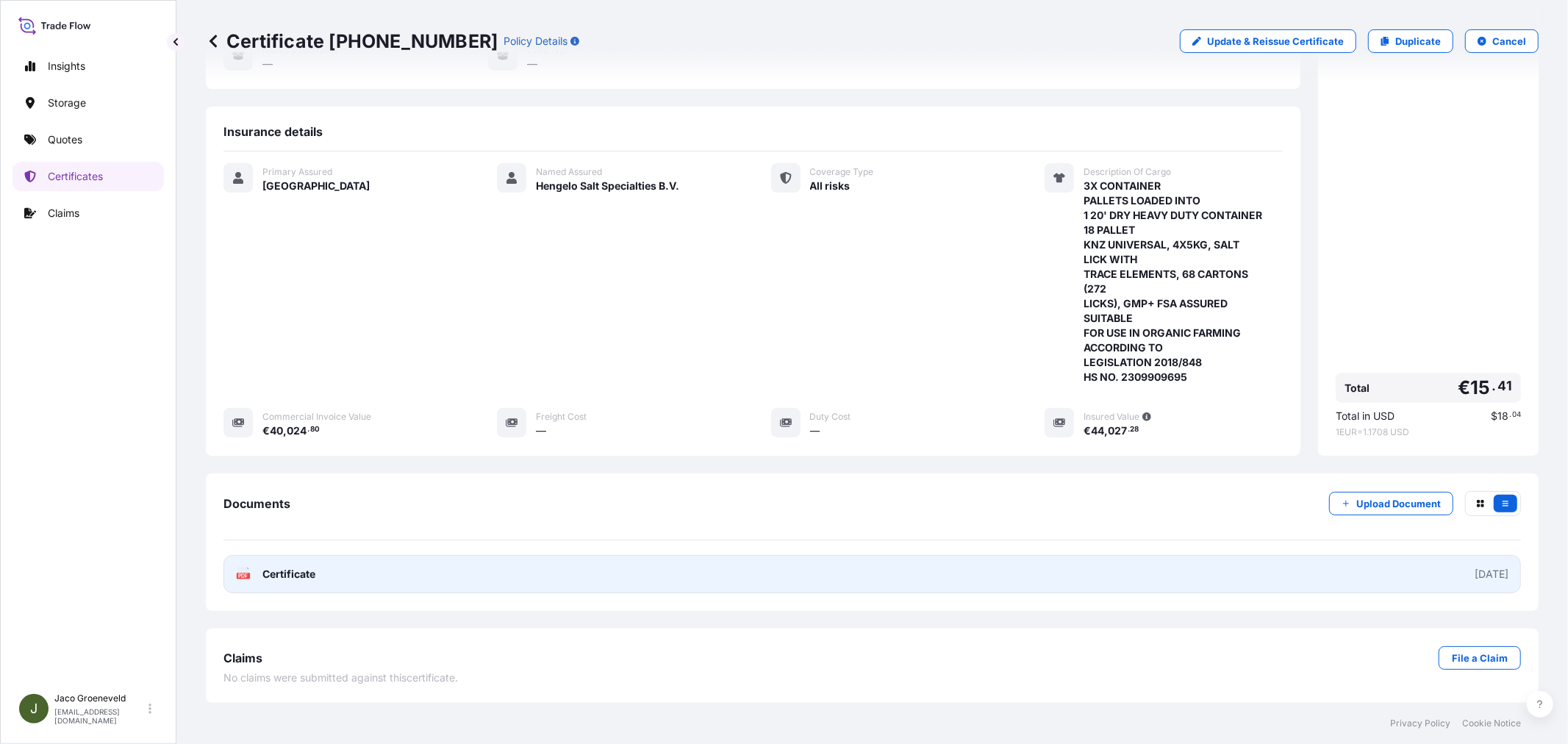
click at [283, 569] on span "Certificate" at bounding box center [289, 574] width 52 height 14
